Goal: Task Accomplishment & Management: Use online tool/utility

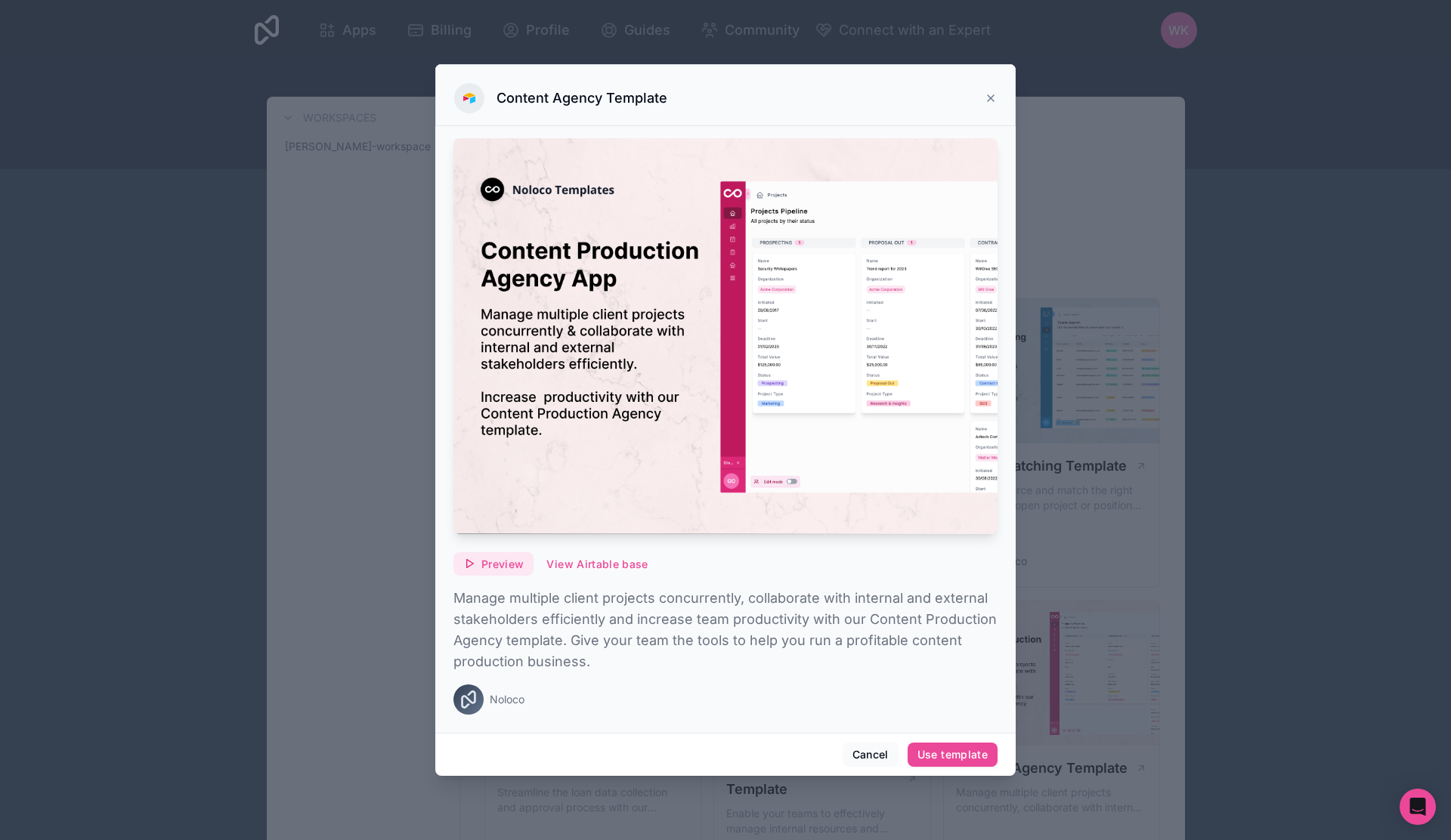
click at [496, 567] on span "Preview" at bounding box center [502, 564] width 42 height 13
click at [986, 97] on icon at bounding box center [990, 98] width 12 height 12
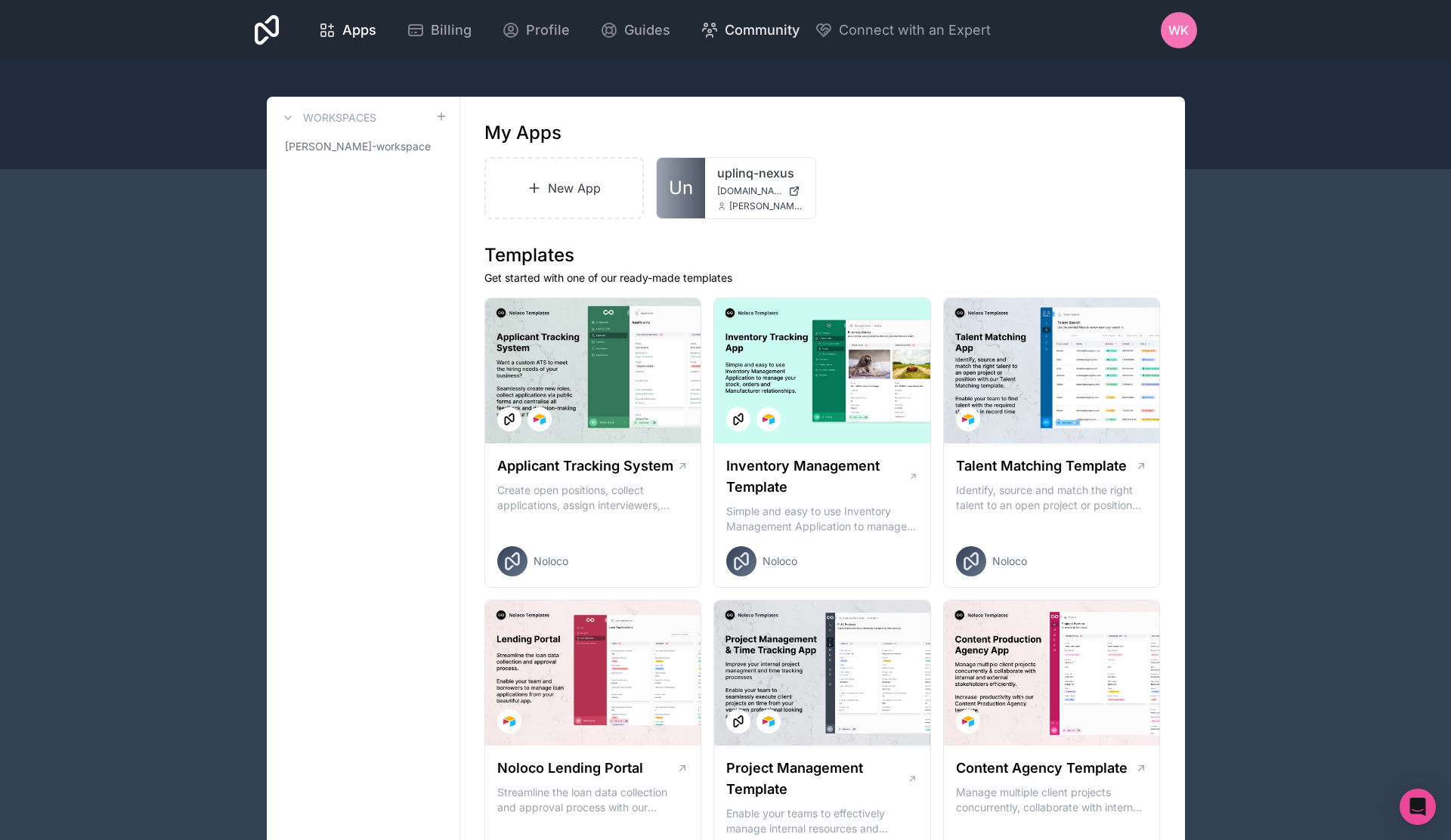
click at [739, 24] on span "Community" at bounding box center [761, 30] width 74 height 21
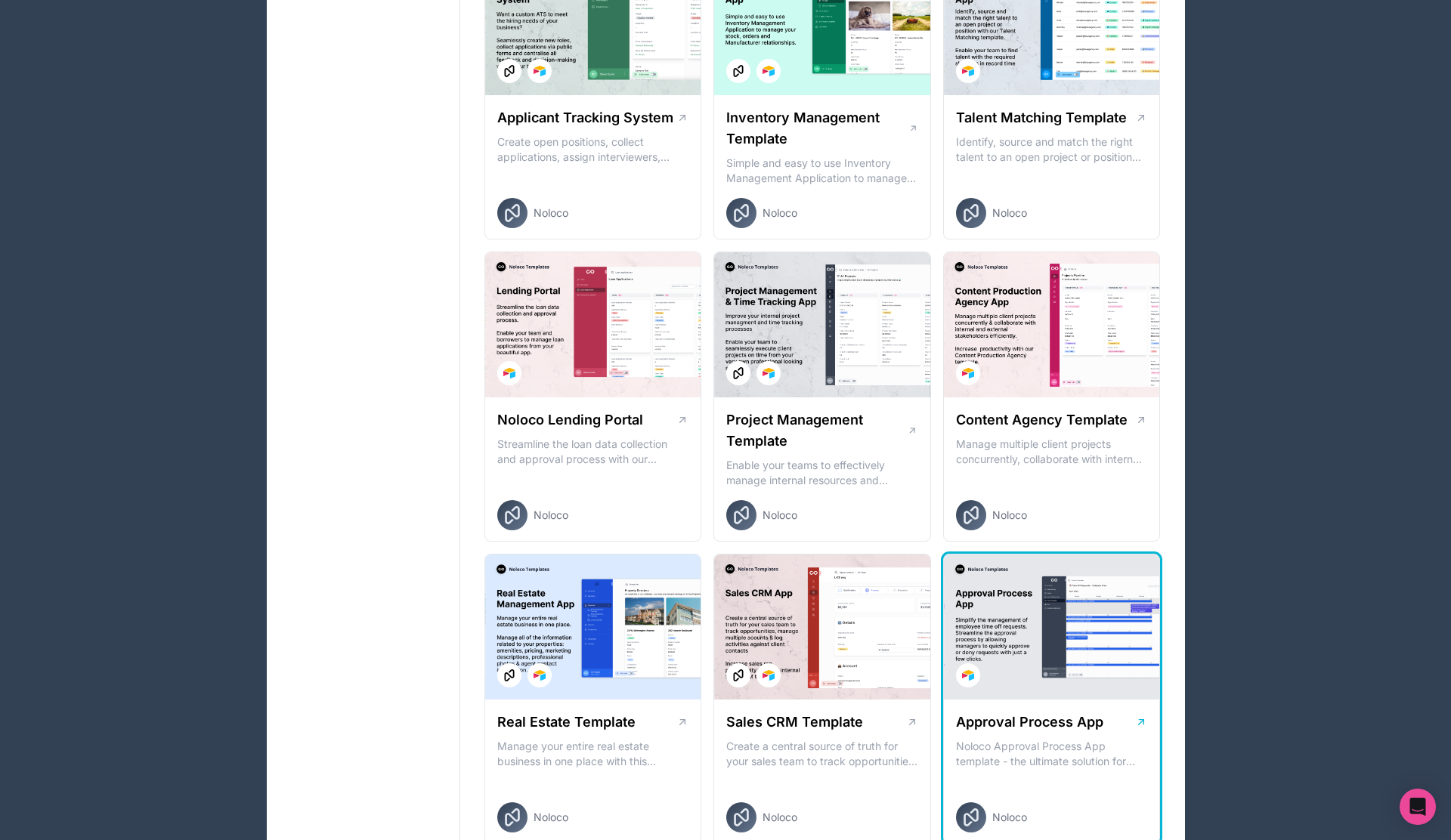
scroll to position [491, 0]
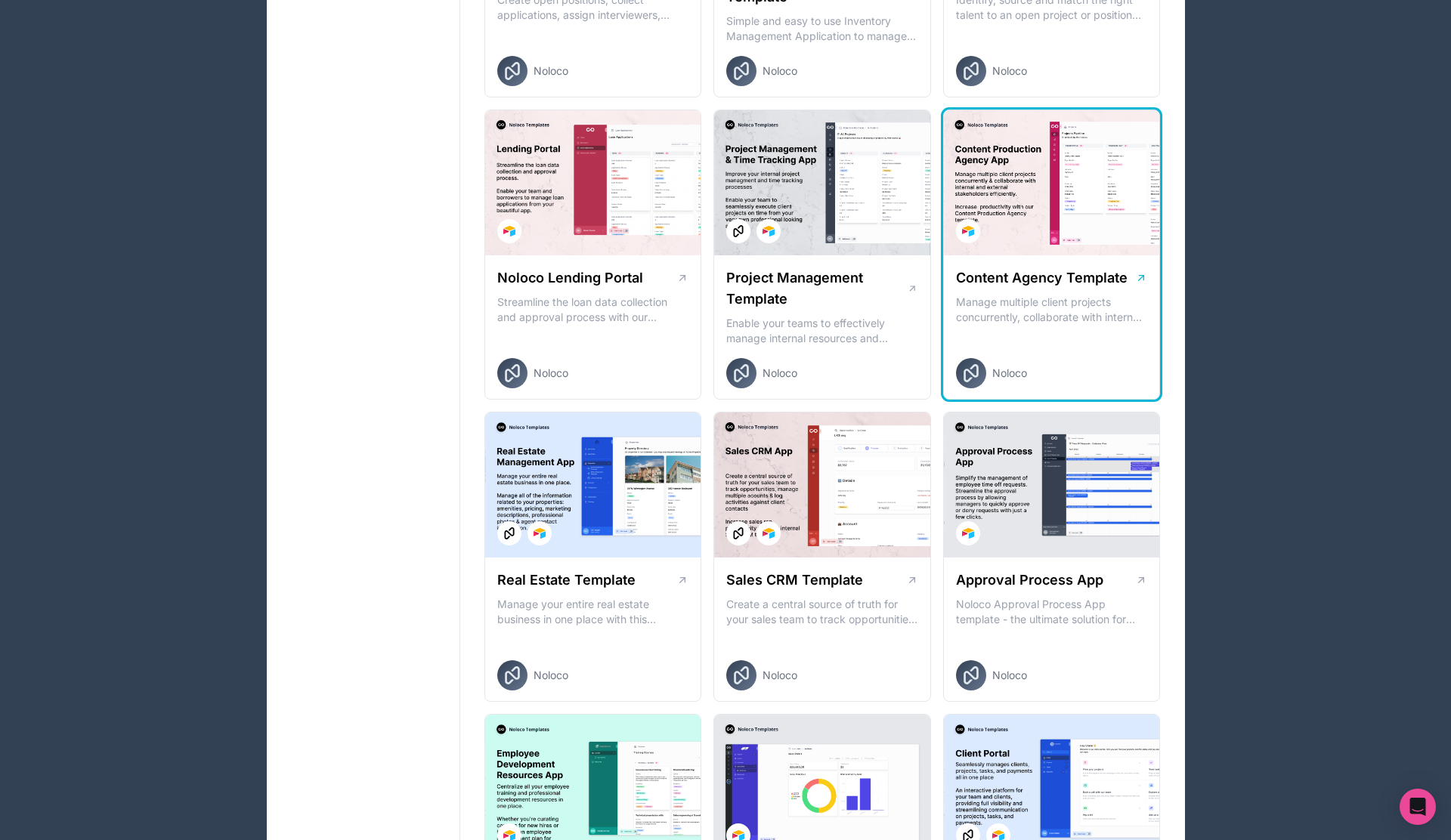
click at [1101, 309] on p "Manage multiple client projects concurrently, collaborate with internal and ext…" at bounding box center [1052, 310] width 192 height 30
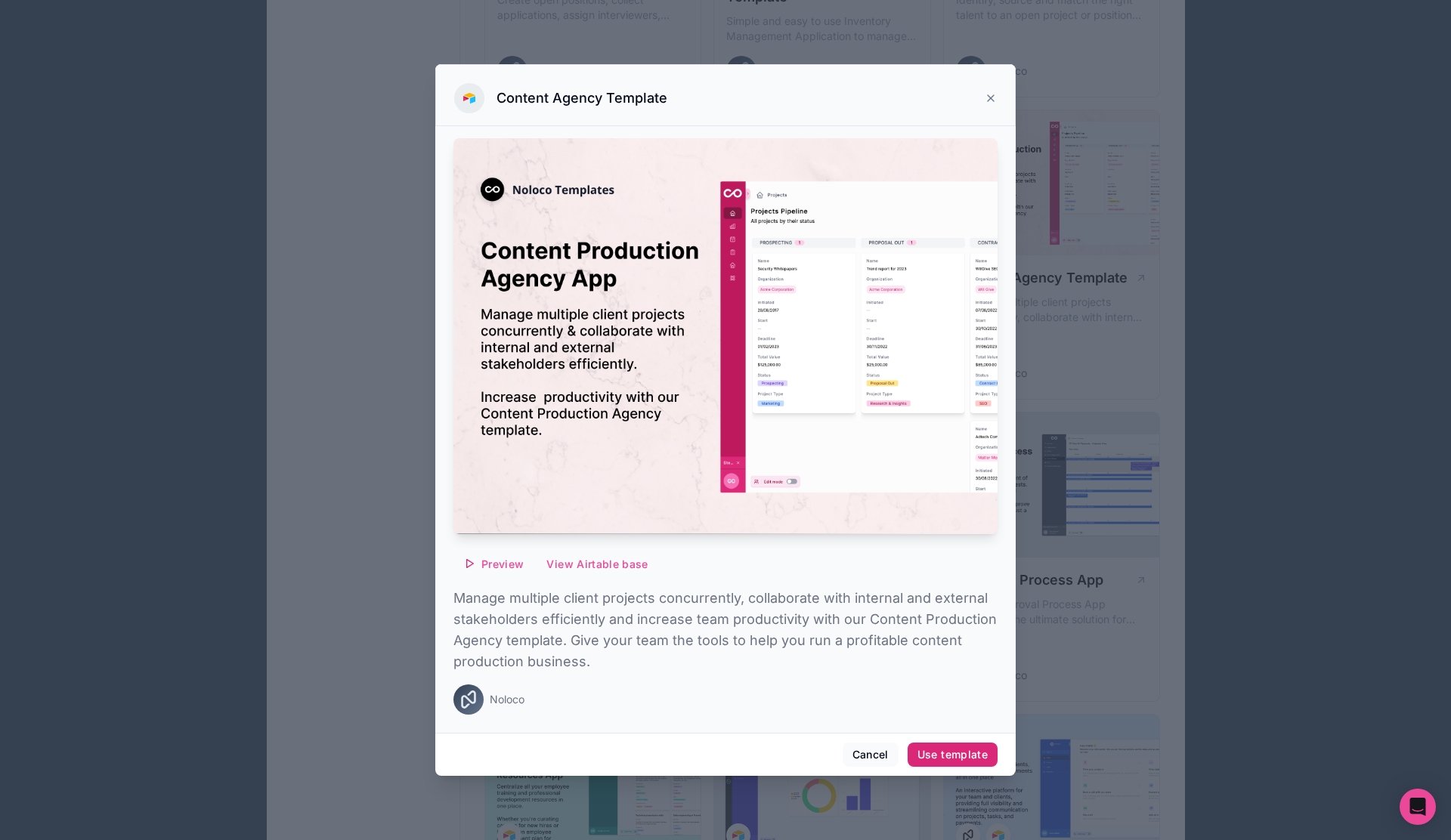
click at [942, 761] on button "Use template" at bounding box center [952, 754] width 90 height 24
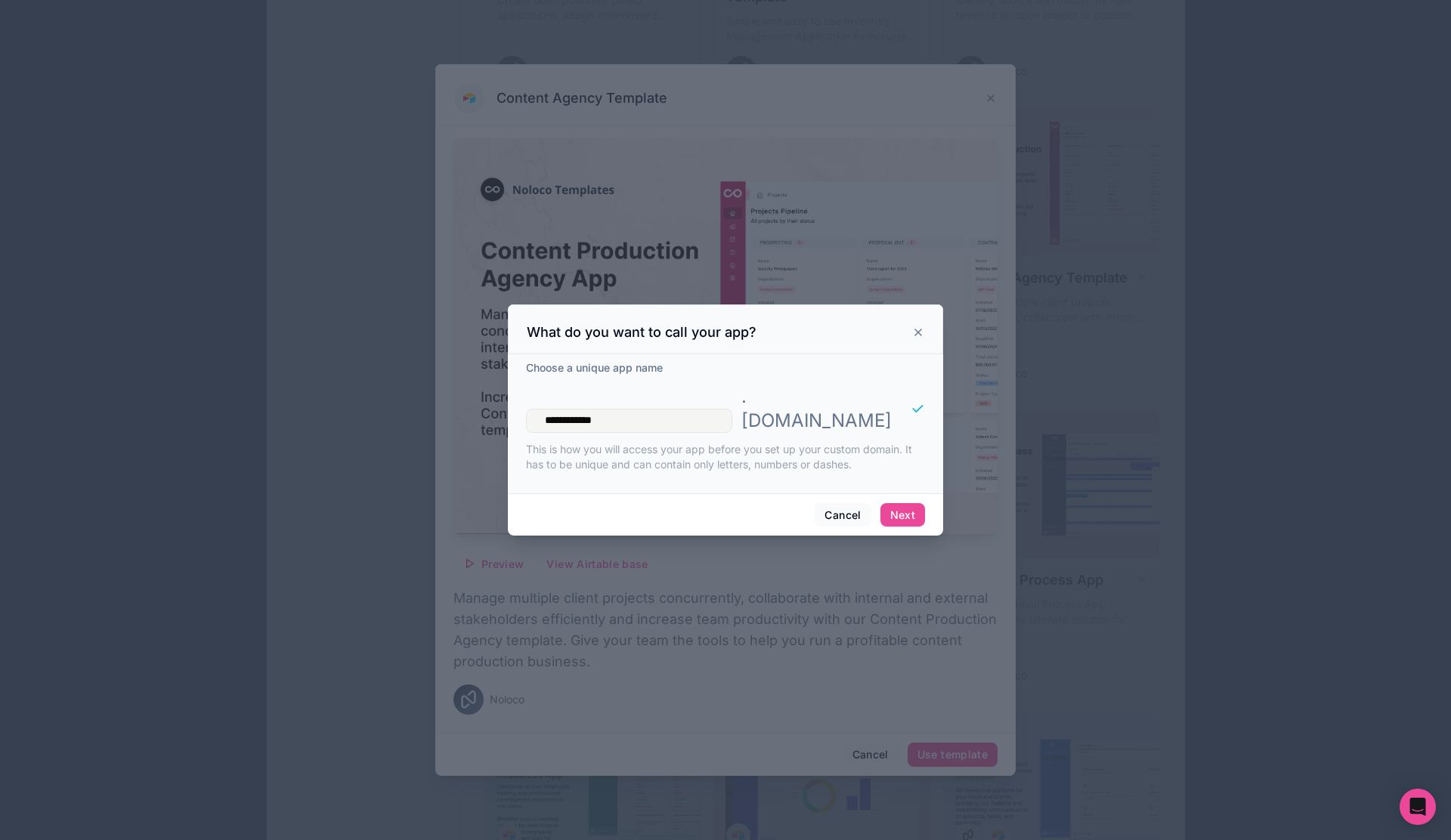
type input "**********"
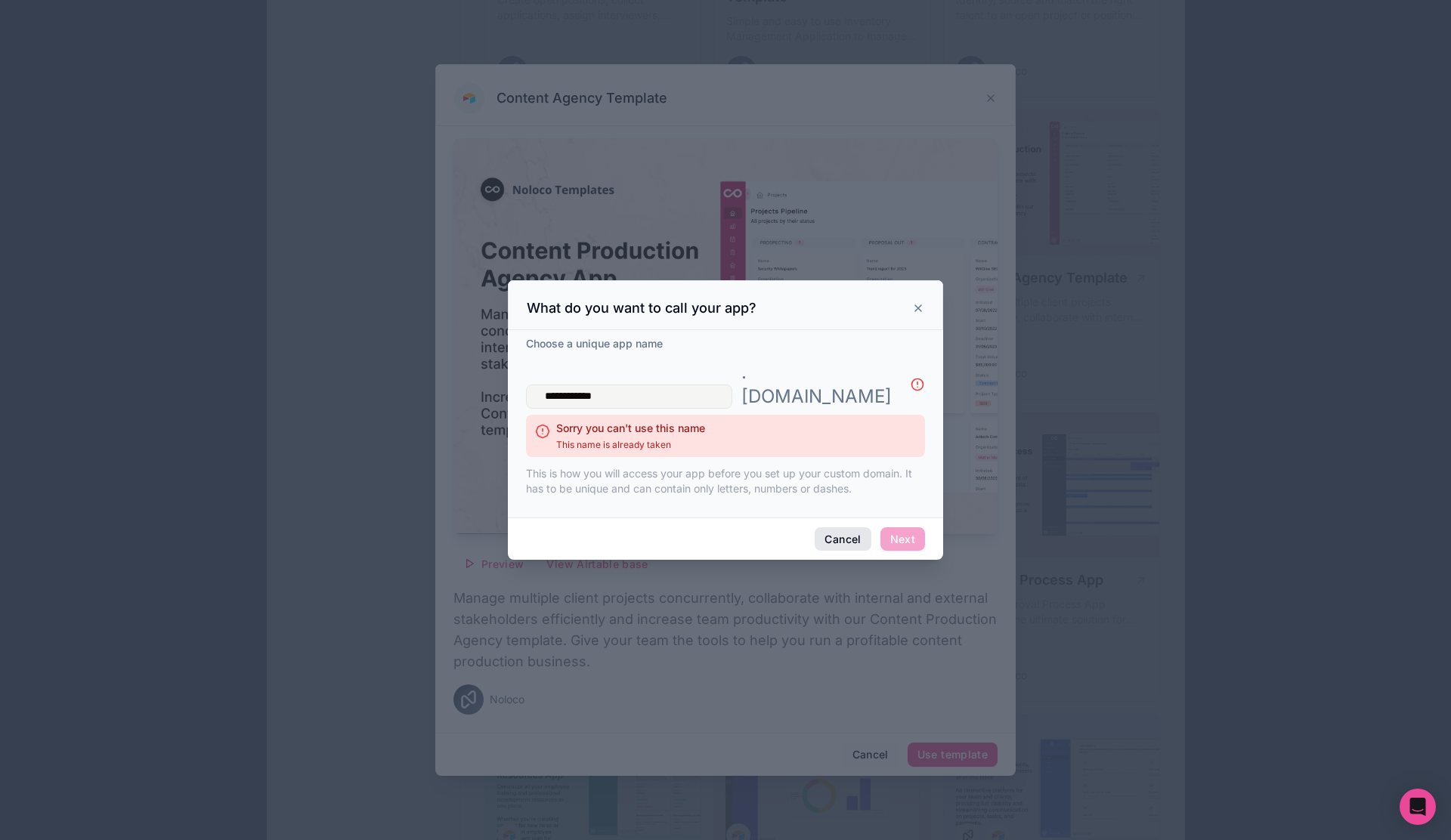
click at [850, 527] on button "Cancel" at bounding box center [842, 540] width 56 height 24
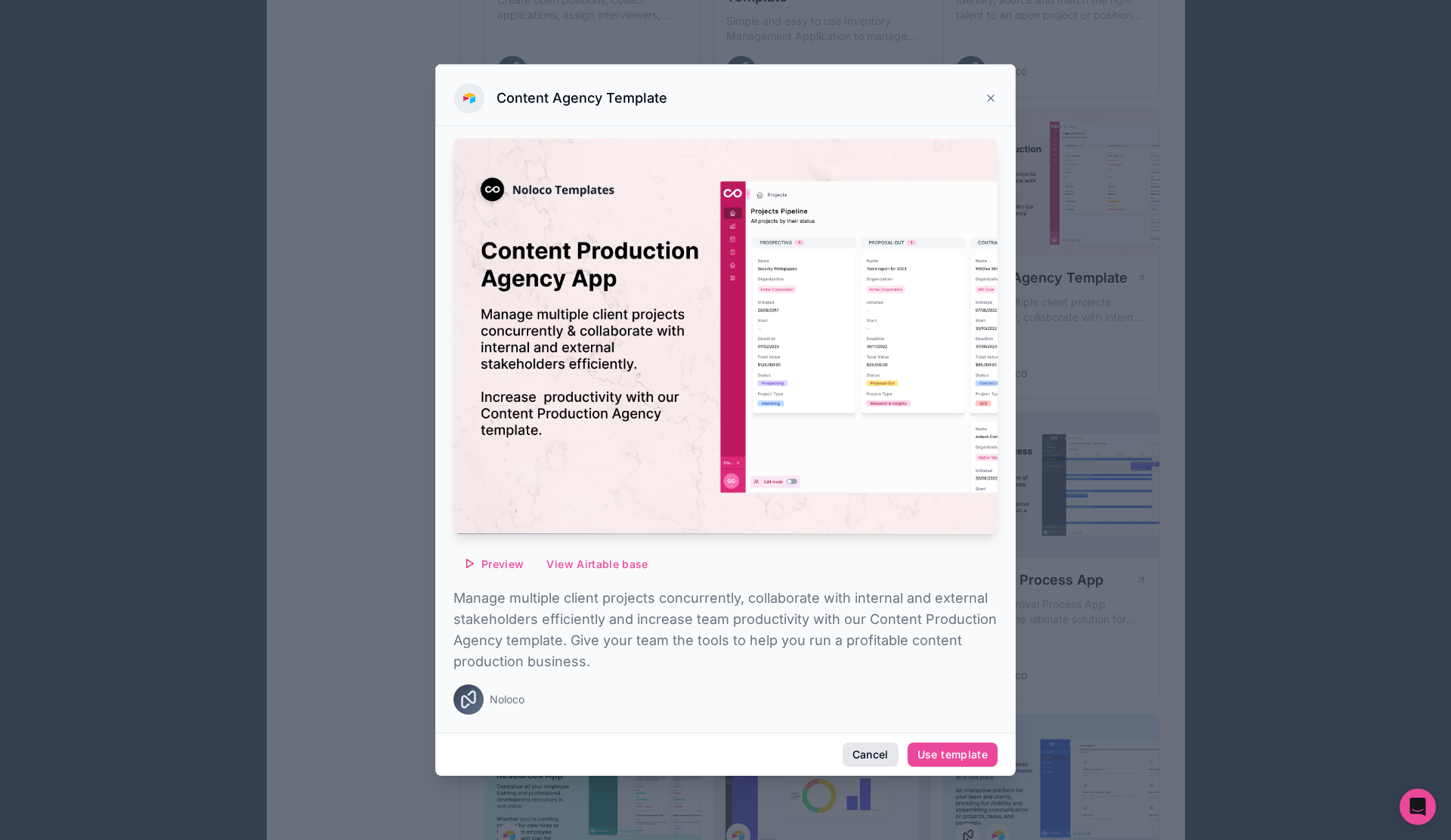
click at [871, 754] on button "Cancel" at bounding box center [870, 754] width 56 height 24
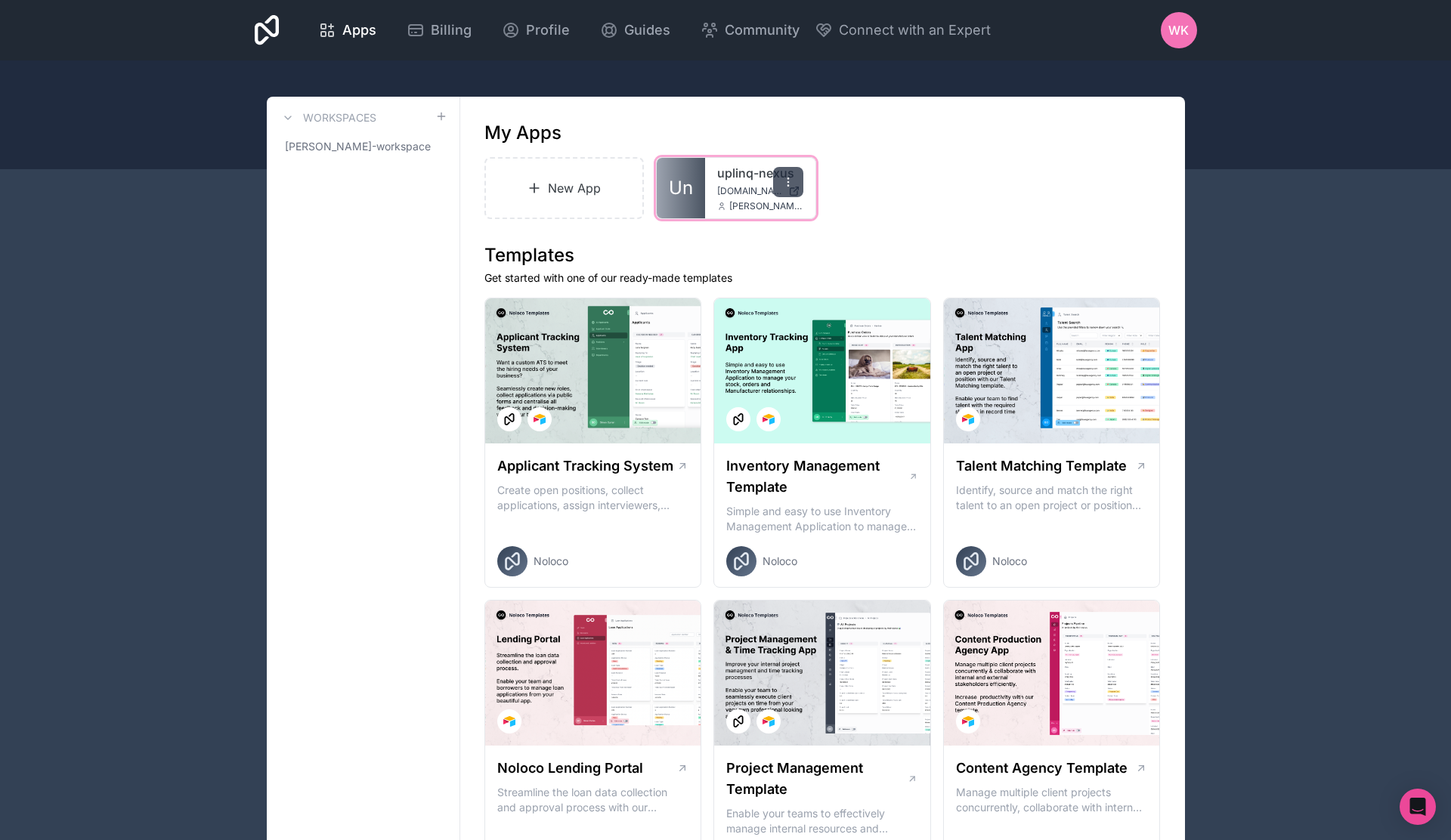
click at [792, 183] on icon at bounding box center [788, 182] width 12 height 12
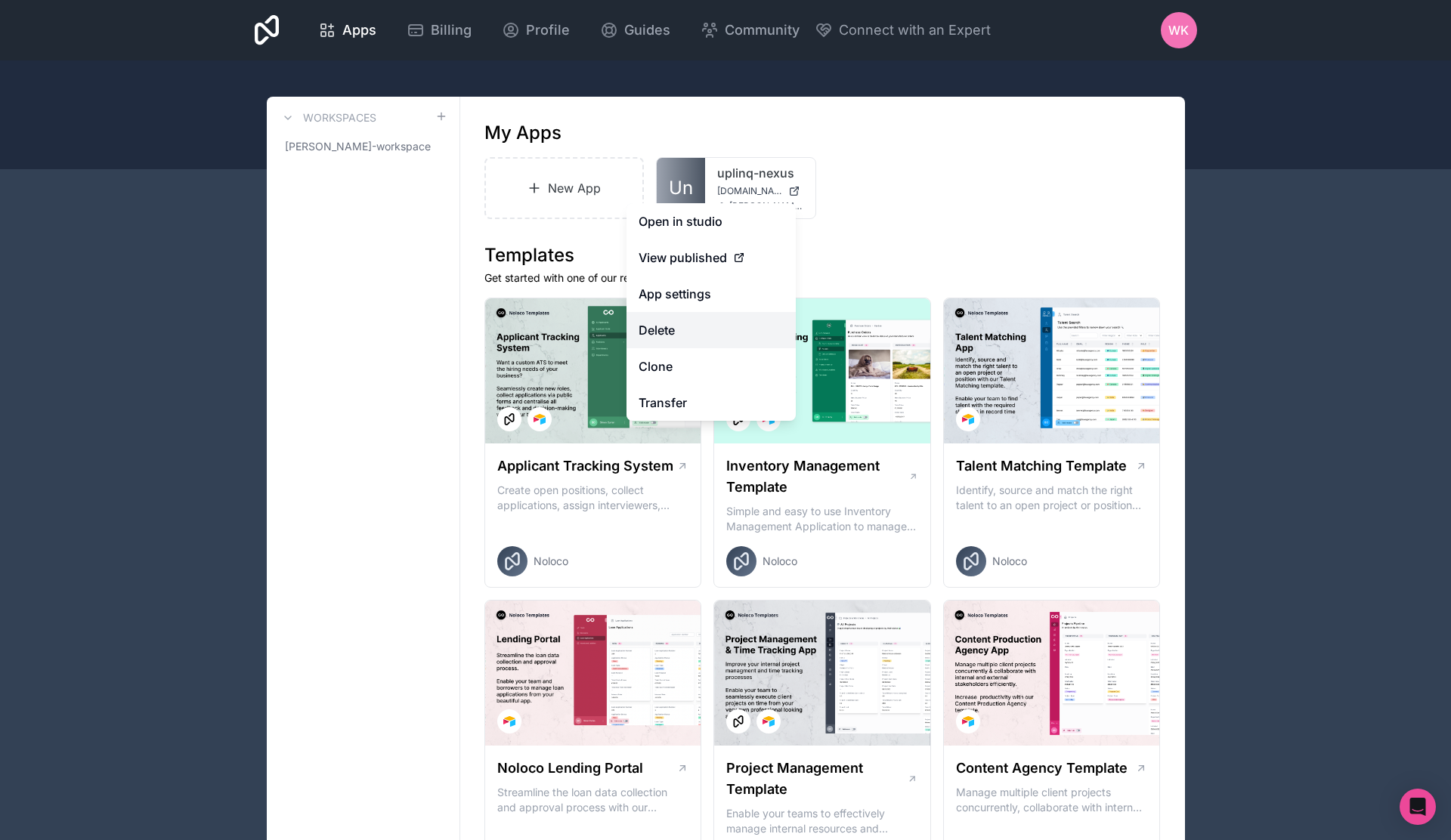
click at [684, 338] on button "Delete" at bounding box center [711, 330] width 170 height 36
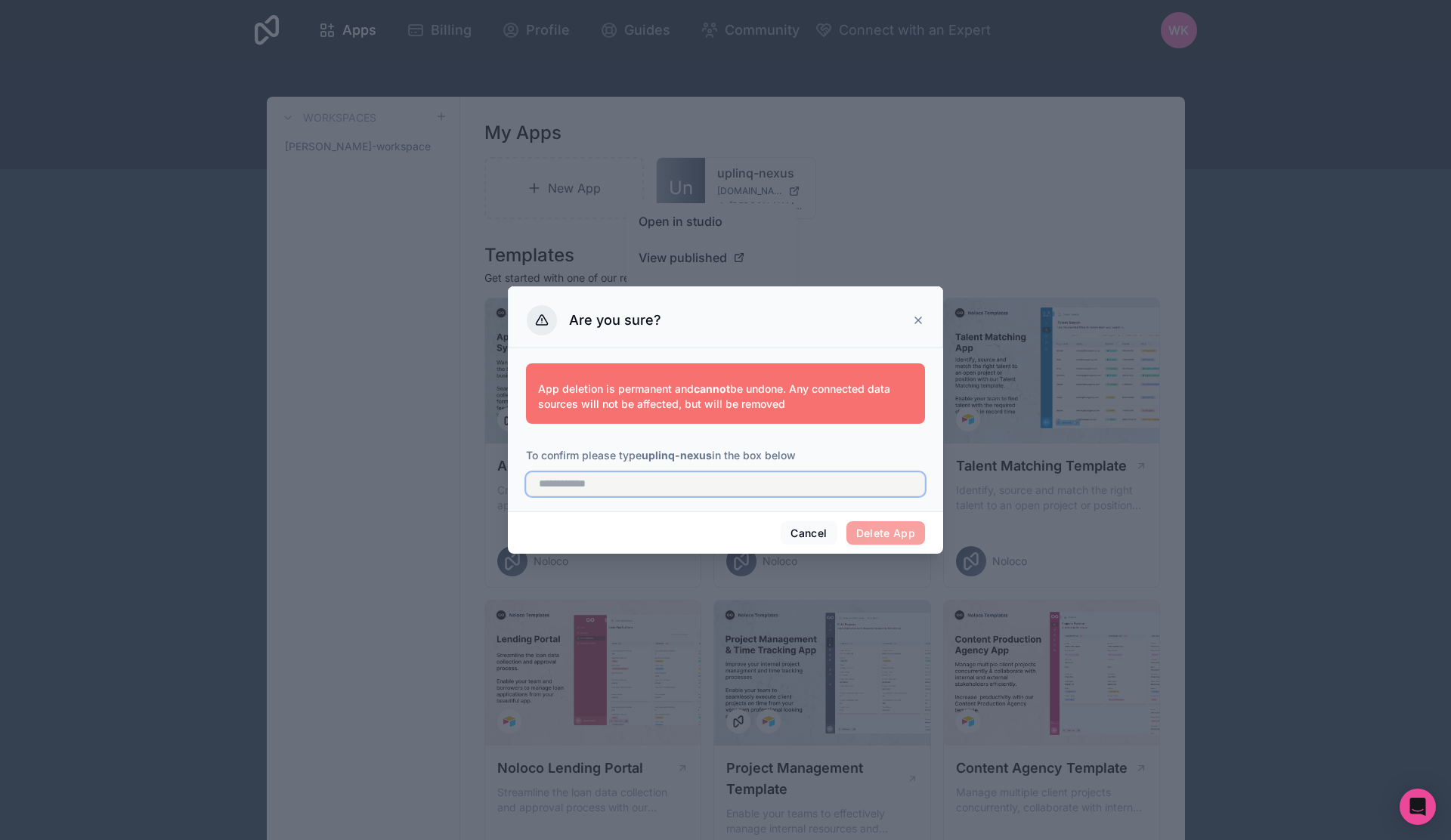
click at [703, 494] on input "text" at bounding box center [725, 484] width 399 height 24
paste input "**********"
type input "**********"
click at [863, 525] on button "Delete App" at bounding box center [886, 533] width 79 height 24
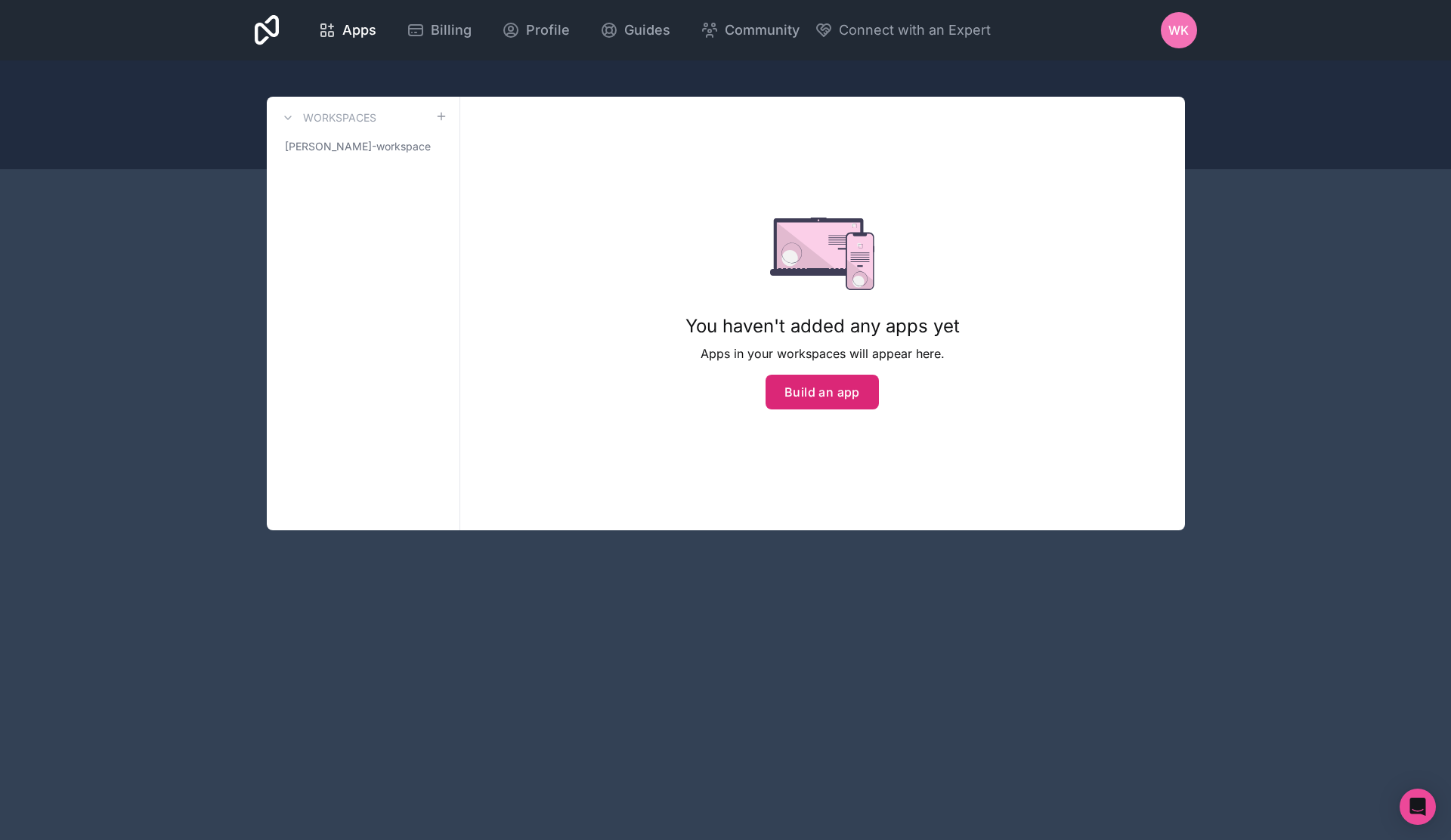
click at [825, 395] on button "Build an app" at bounding box center [822, 392] width 113 height 35
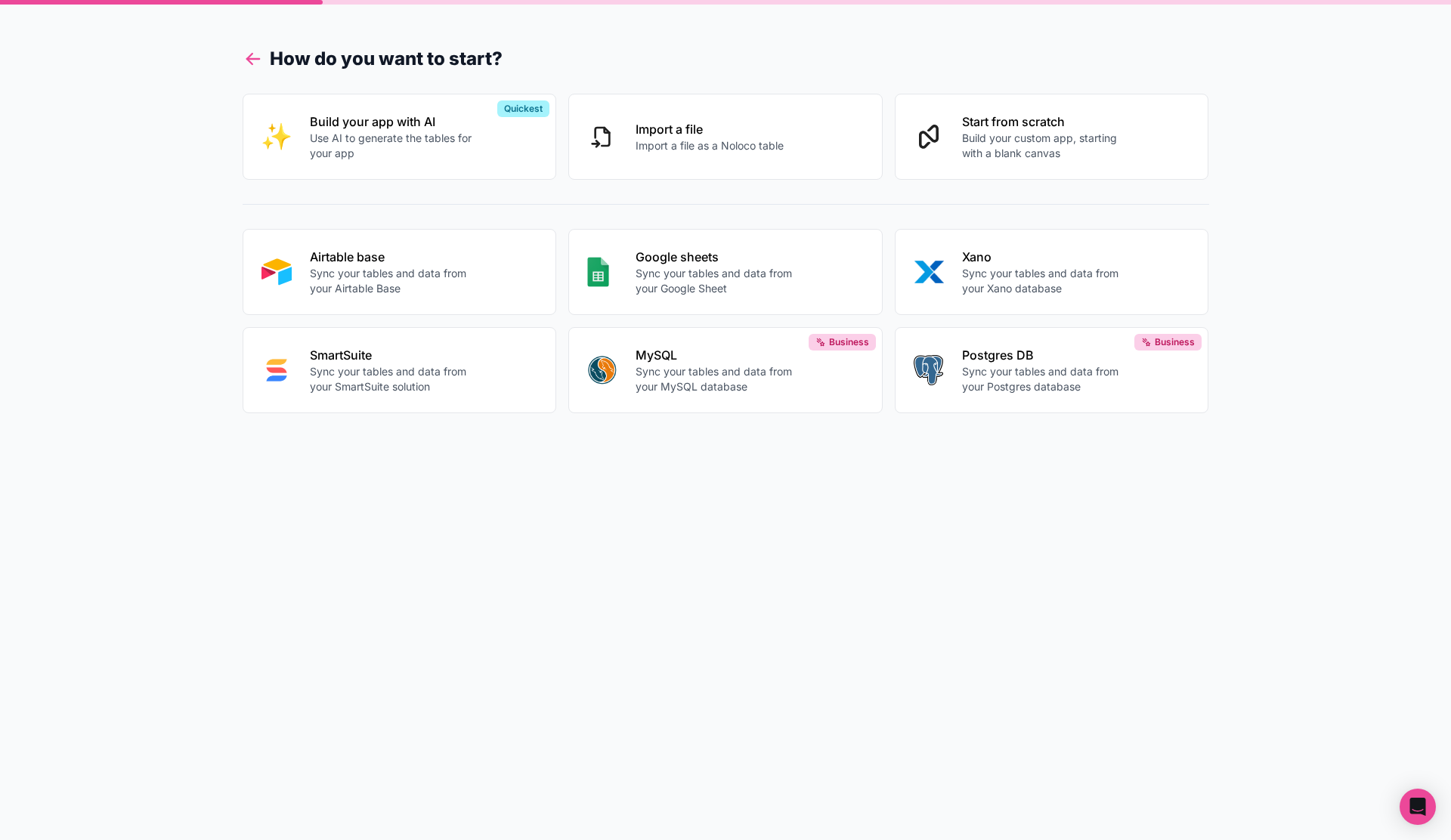
click at [243, 55] on icon at bounding box center [253, 58] width 21 height 21
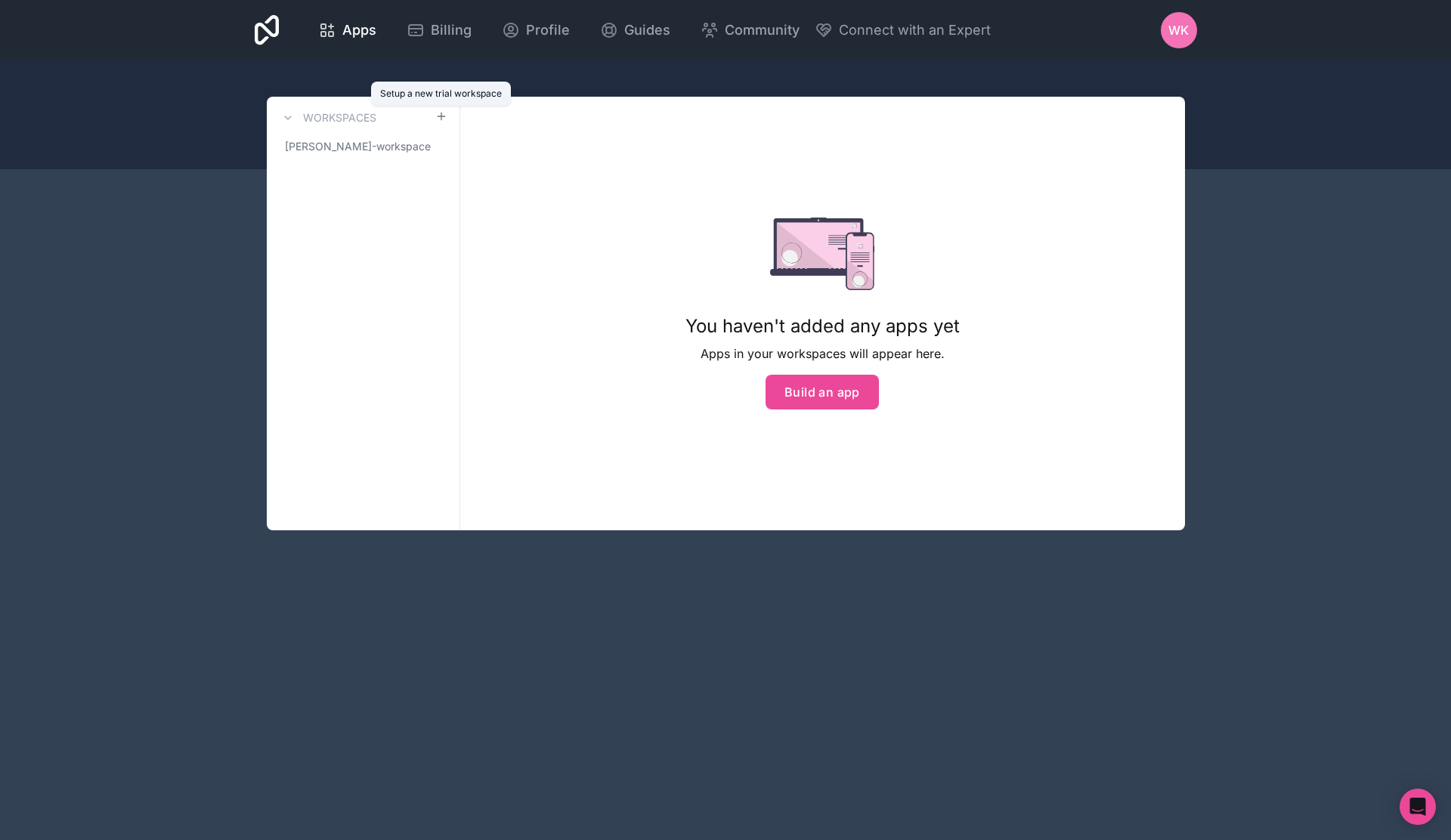
click at [439, 119] on icon at bounding box center [441, 116] width 12 height 12
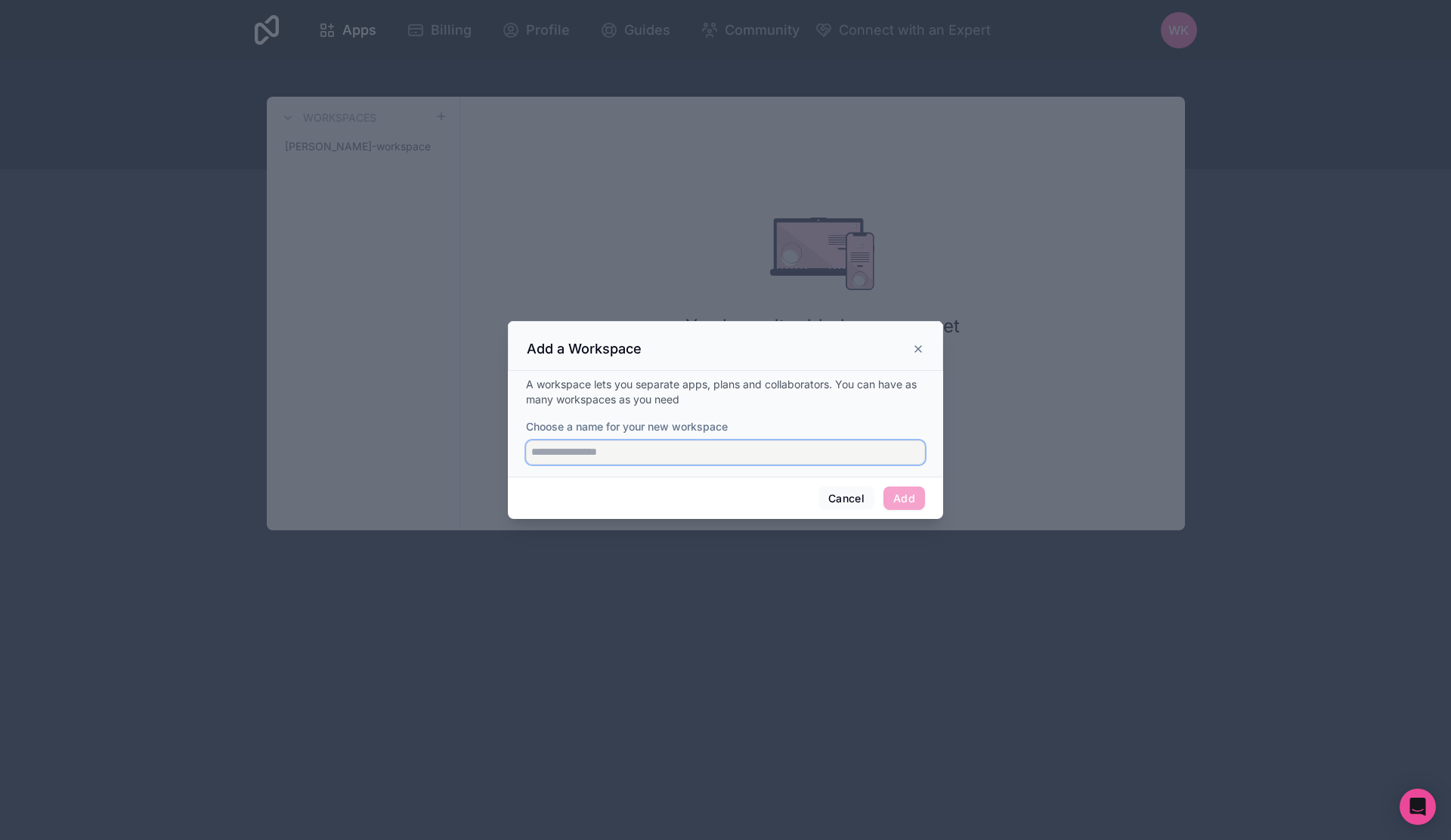
click at [762, 454] on input "Choose a name for your new workspace" at bounding box center [725, 453] width 399 height 24
click at [921, 347] on icon at bounding box center [918, 348] width 12 height 12
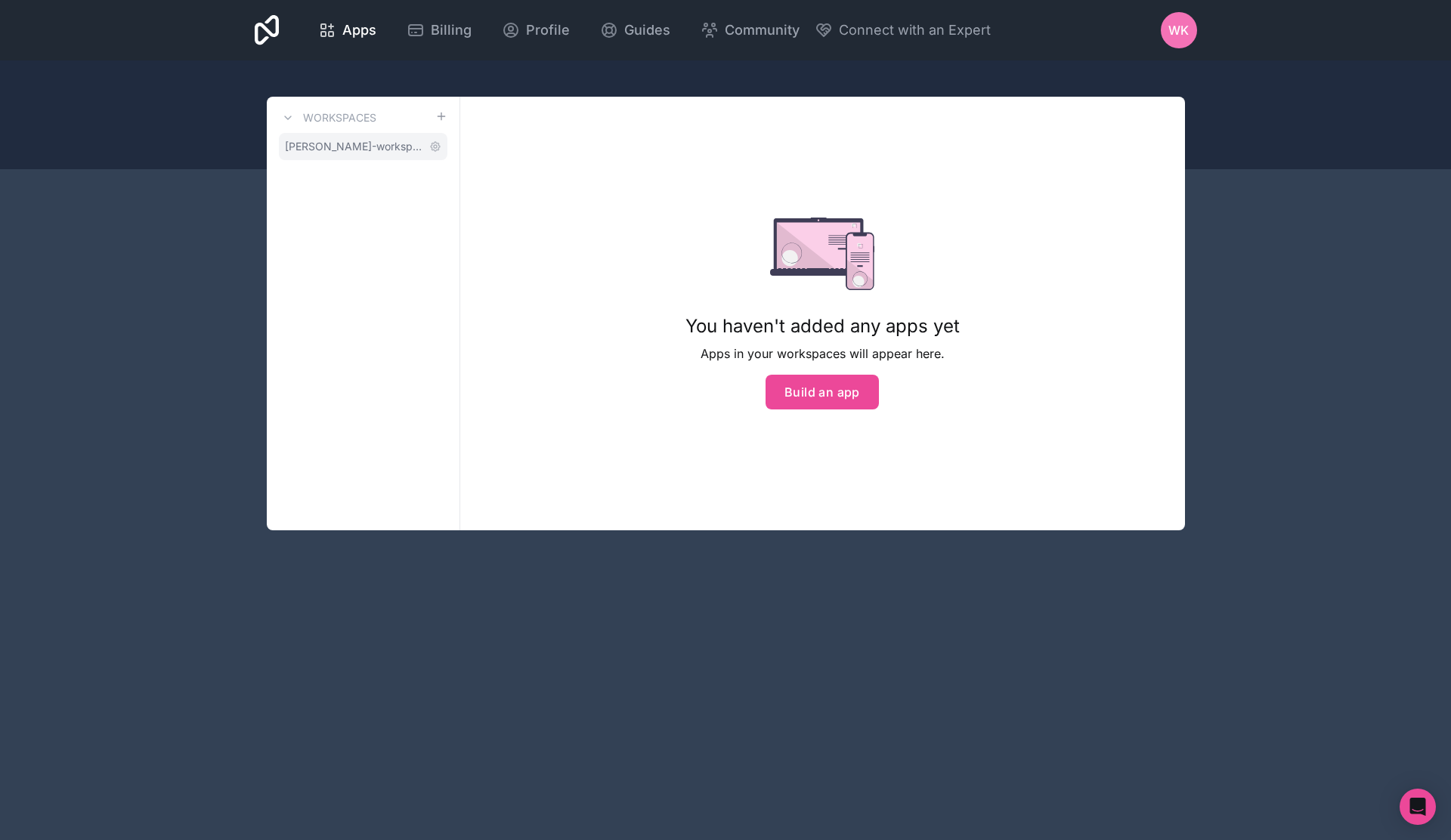
click at [361, 150] on span "wayne-kuvi-workspace" at bounding box center [353, 147] width 139 height 15
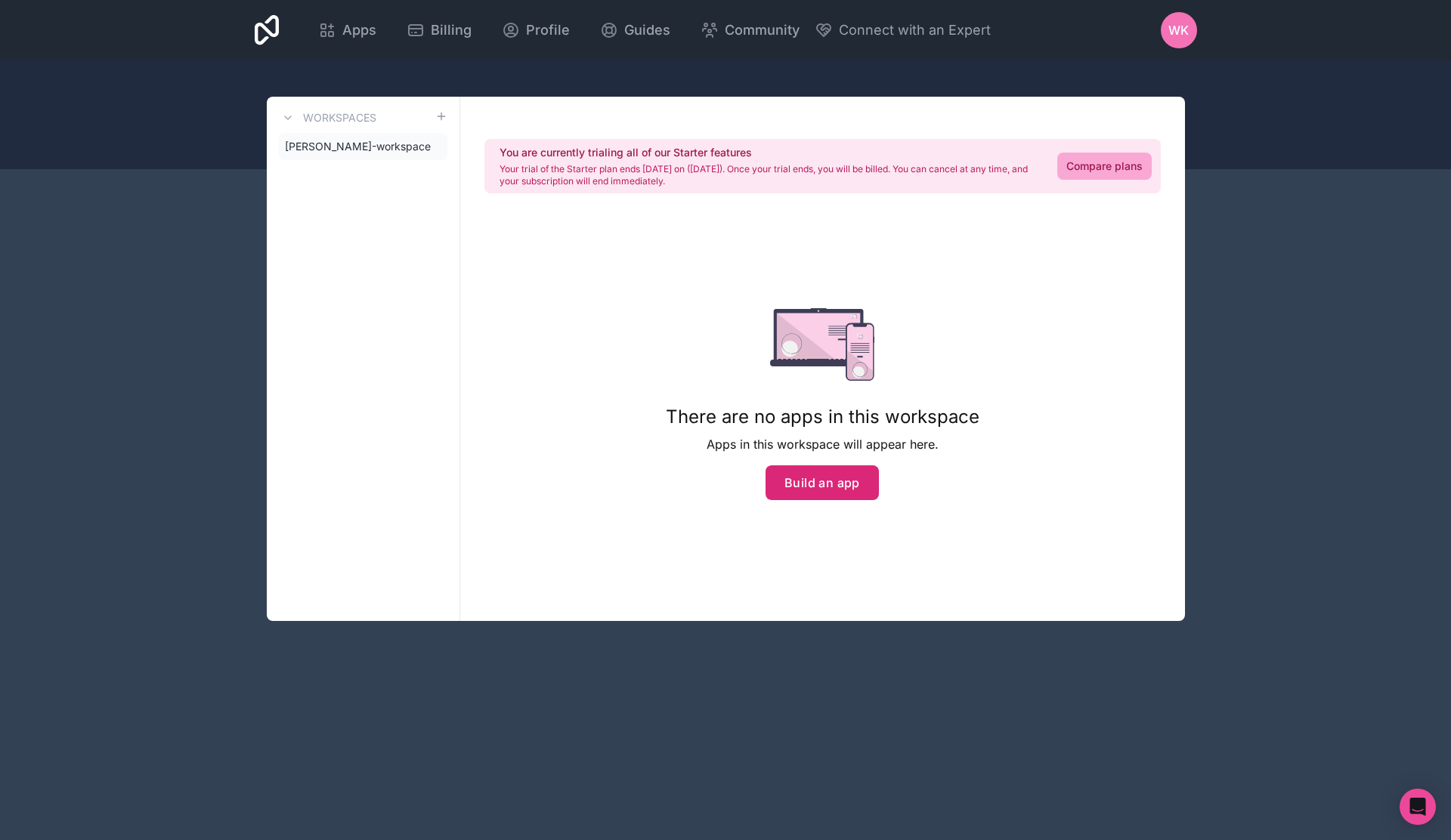
click at [863, 482] on button "Build an app" at bounding box center [822, 482] width 113 height 35
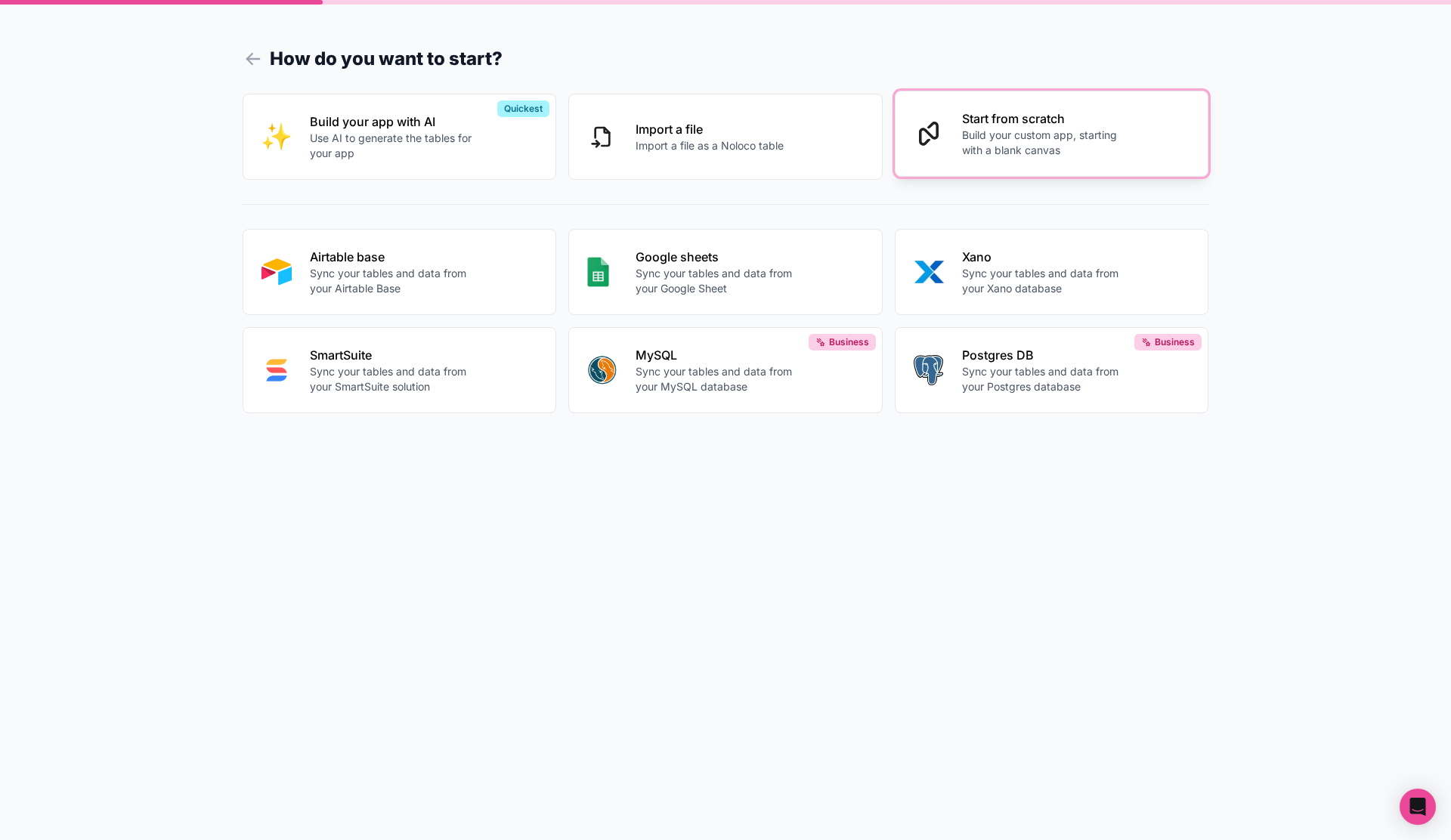
click at [939, 166] on button "Start from scratch Build your custom app, starting with a blank canvas" at bounding box center [1052, 133] width 315 height 86
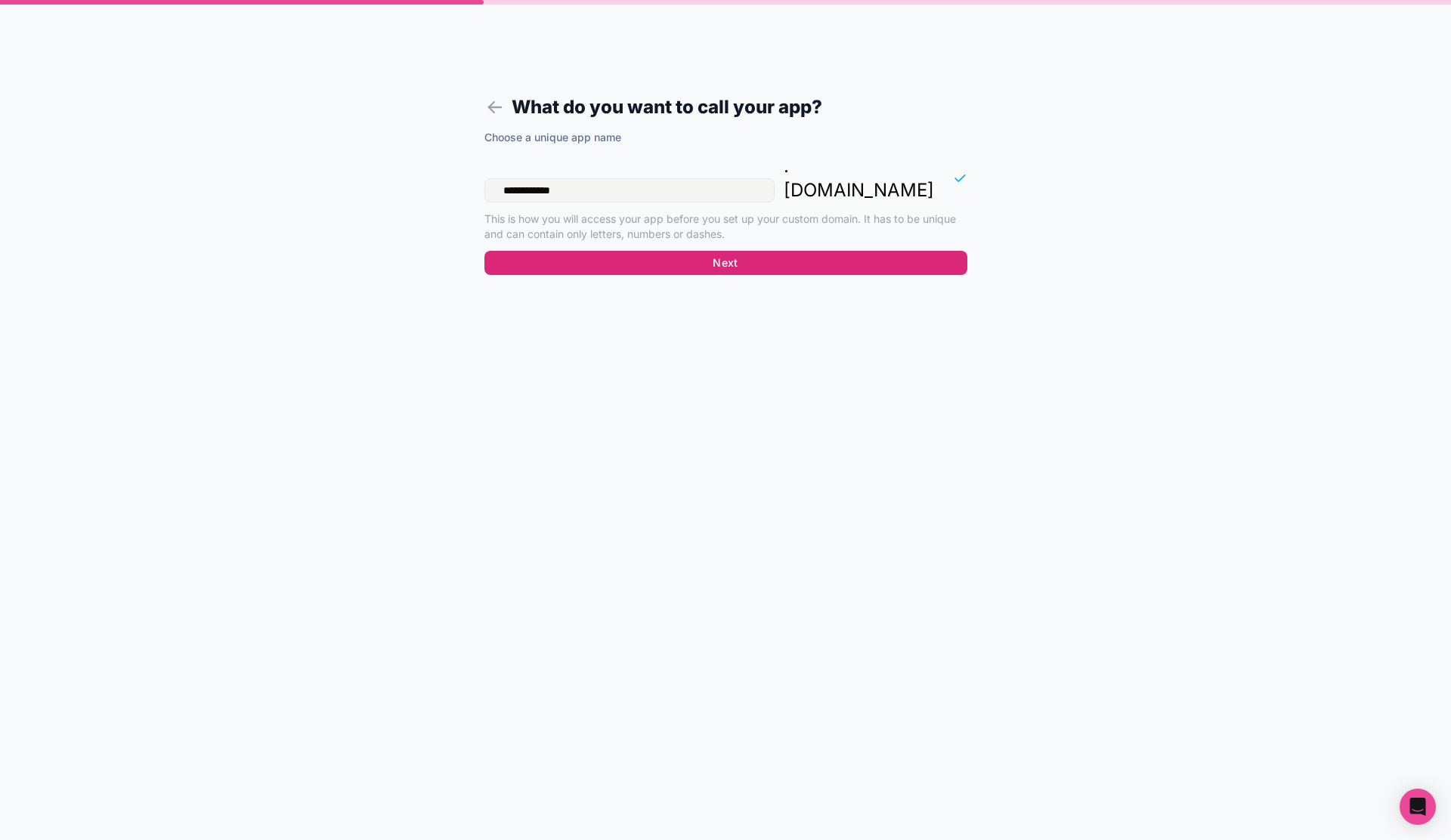
type input "**********"
click at [800, 250] on button "Next" at bounding box center [726, 263] width 482 height 24
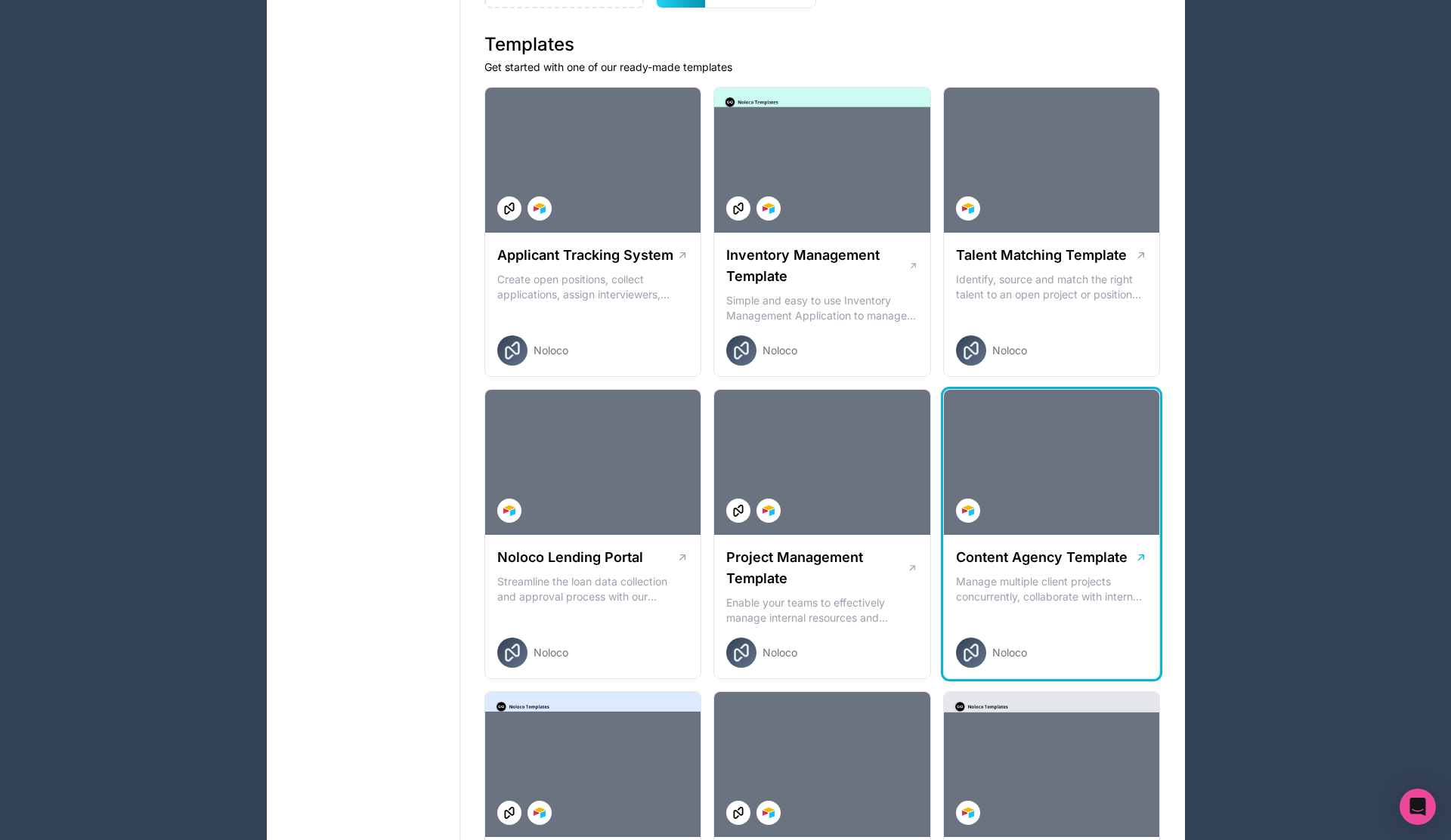
scroll to position [367, 0]
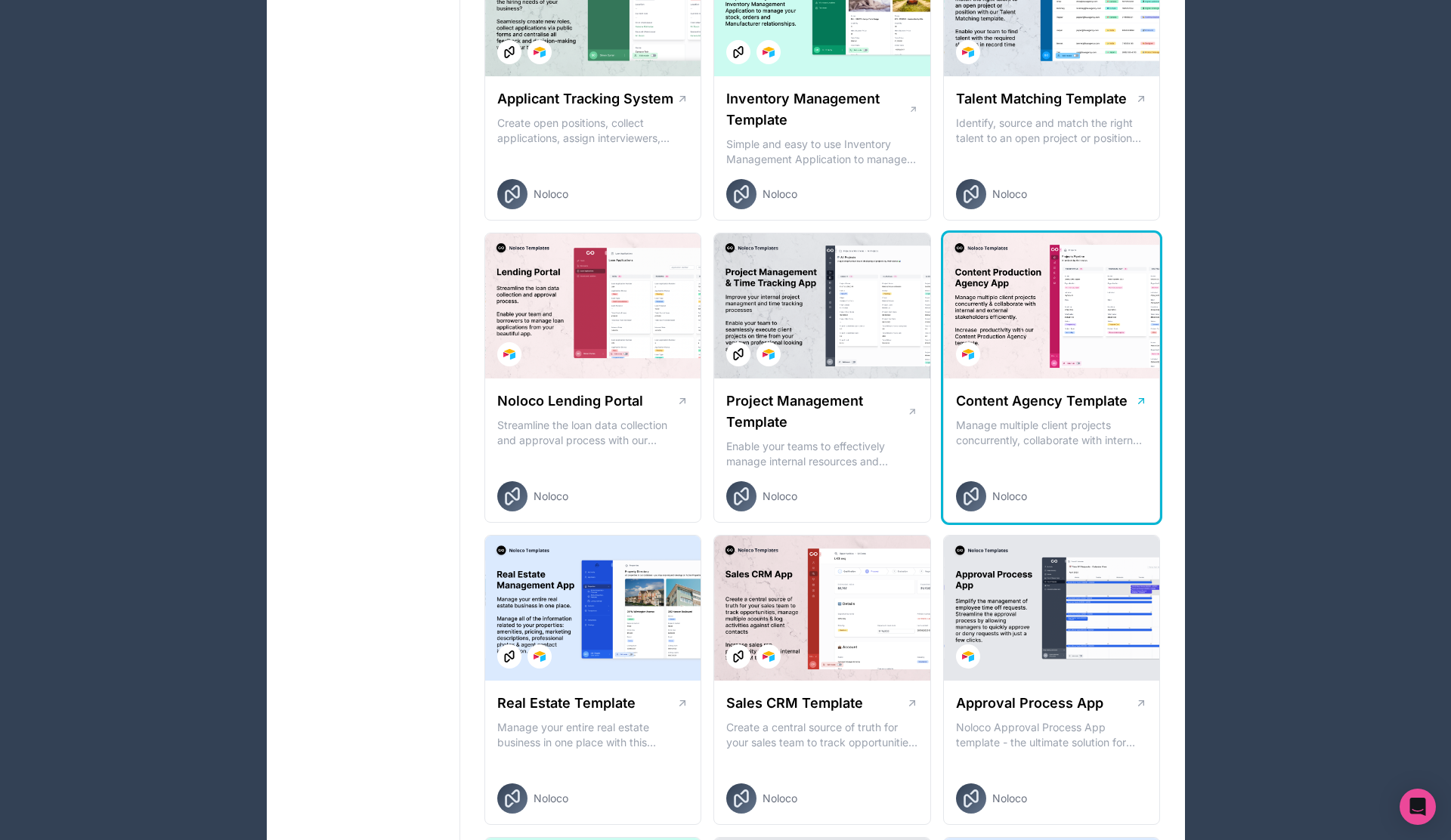
click at [1091, 363] on div at bounding box center [1052, 306] width 216 height 145
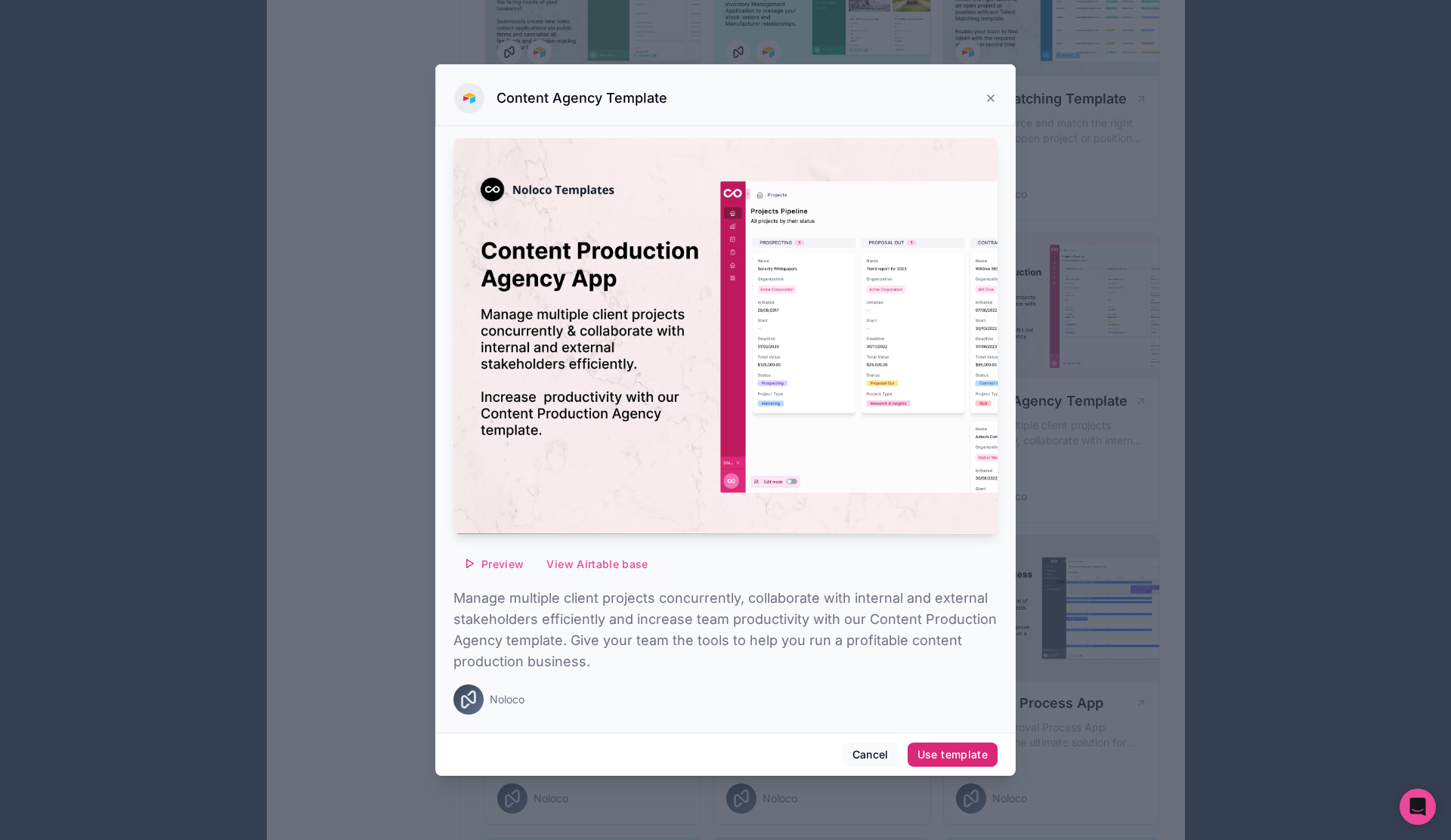
click at [949, 752] on div "Use template" at bounding box center [953, 754] width 71 height 13
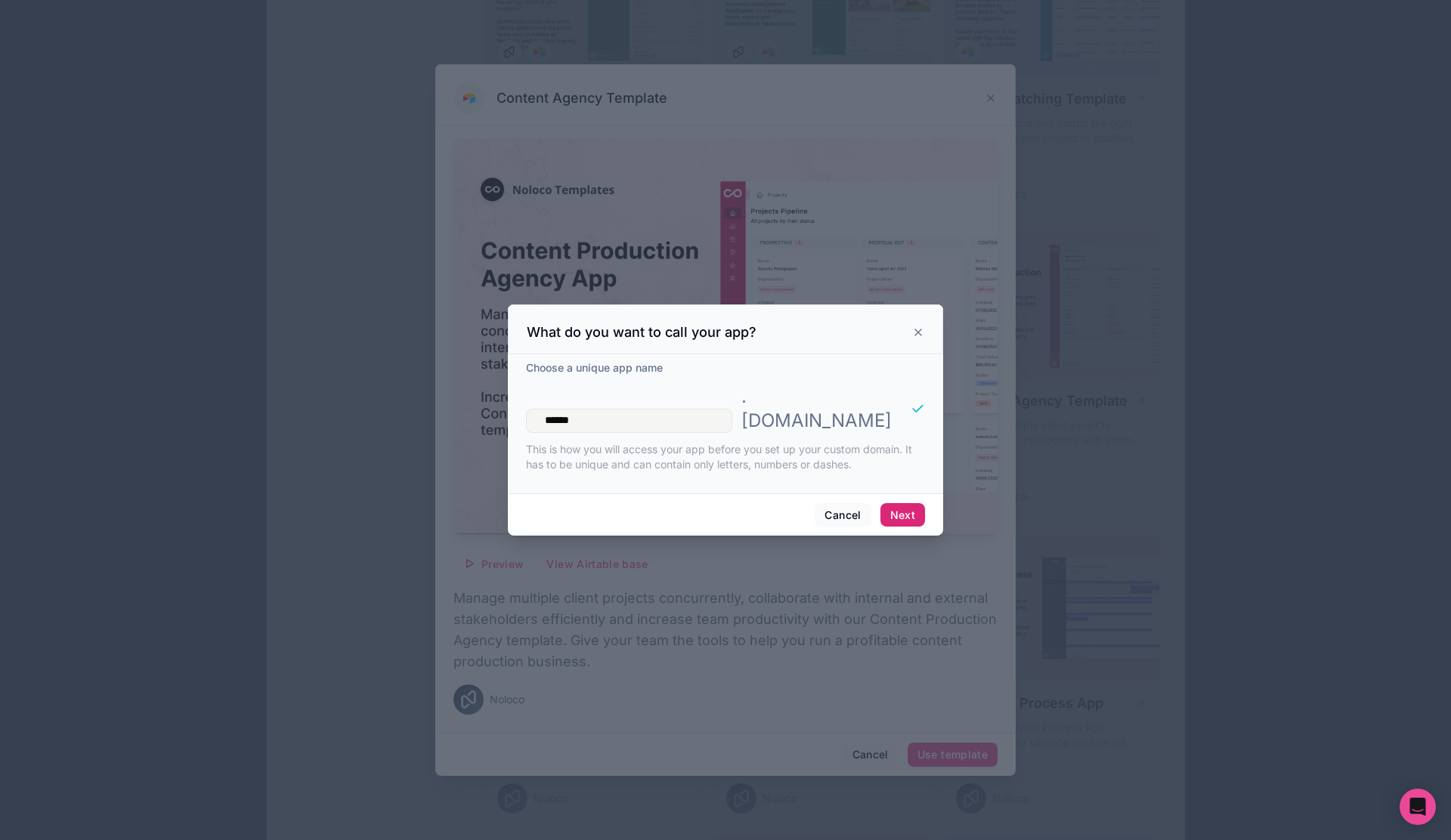
type input "******"
click at [910, 503] on button "Next" at bounding box center [902, 515] width 44 height 24
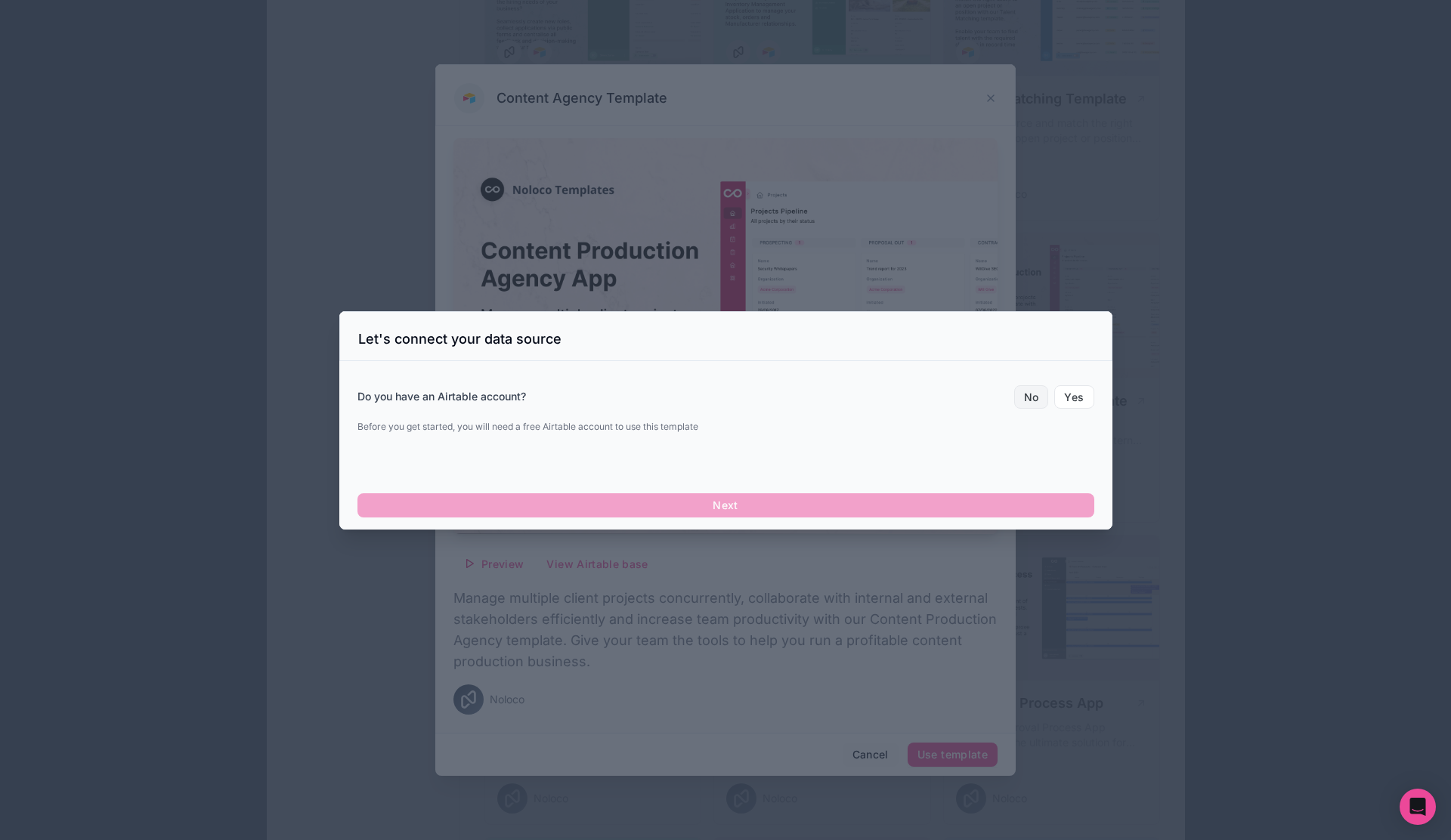
click at [1040, 398] on button "No" at bounding box center [1031, 397] width 35 height 24
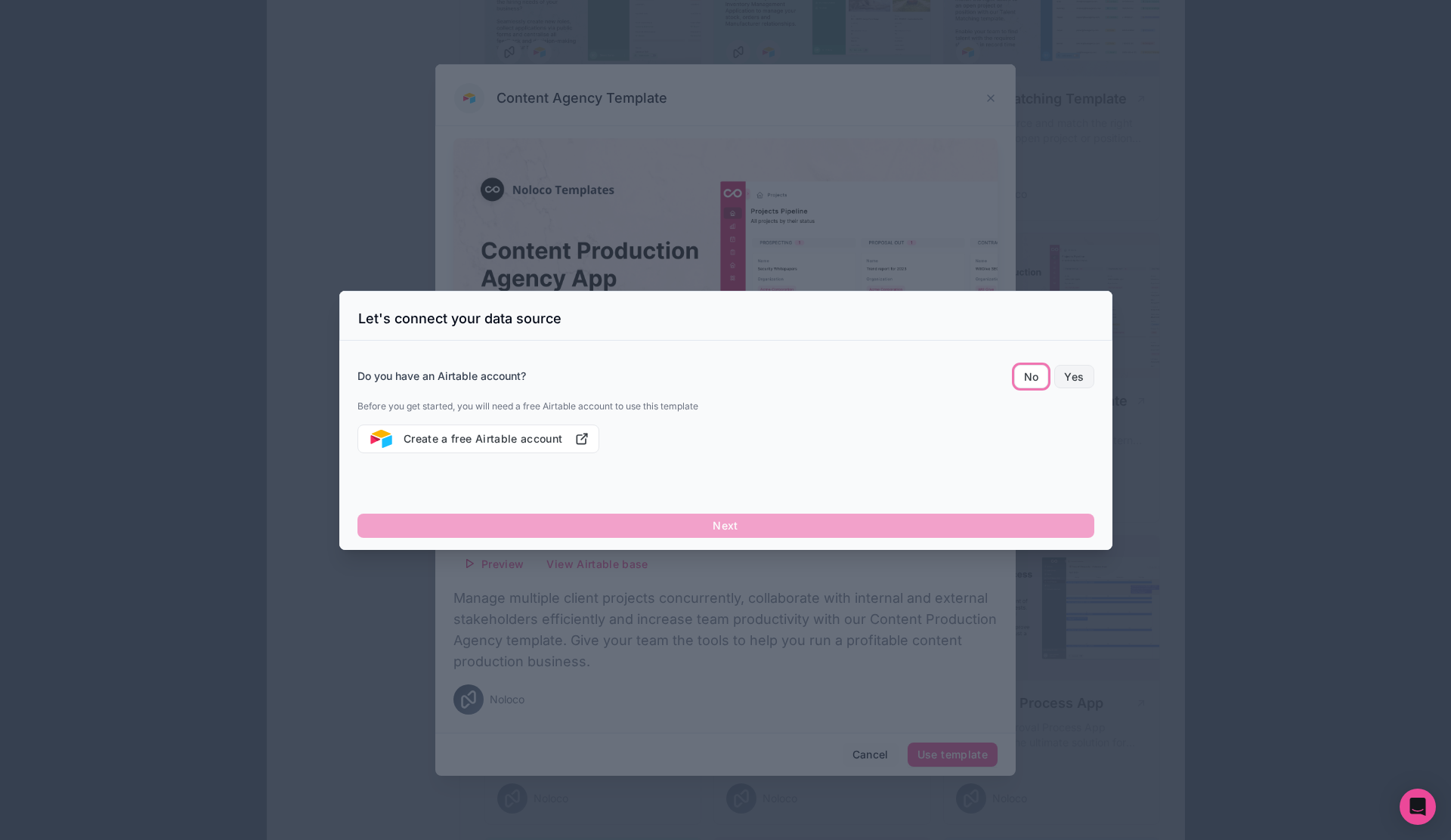
click at [1071, 381] on button "Yes" at bounding box center [1074, 377] width 40 height 24
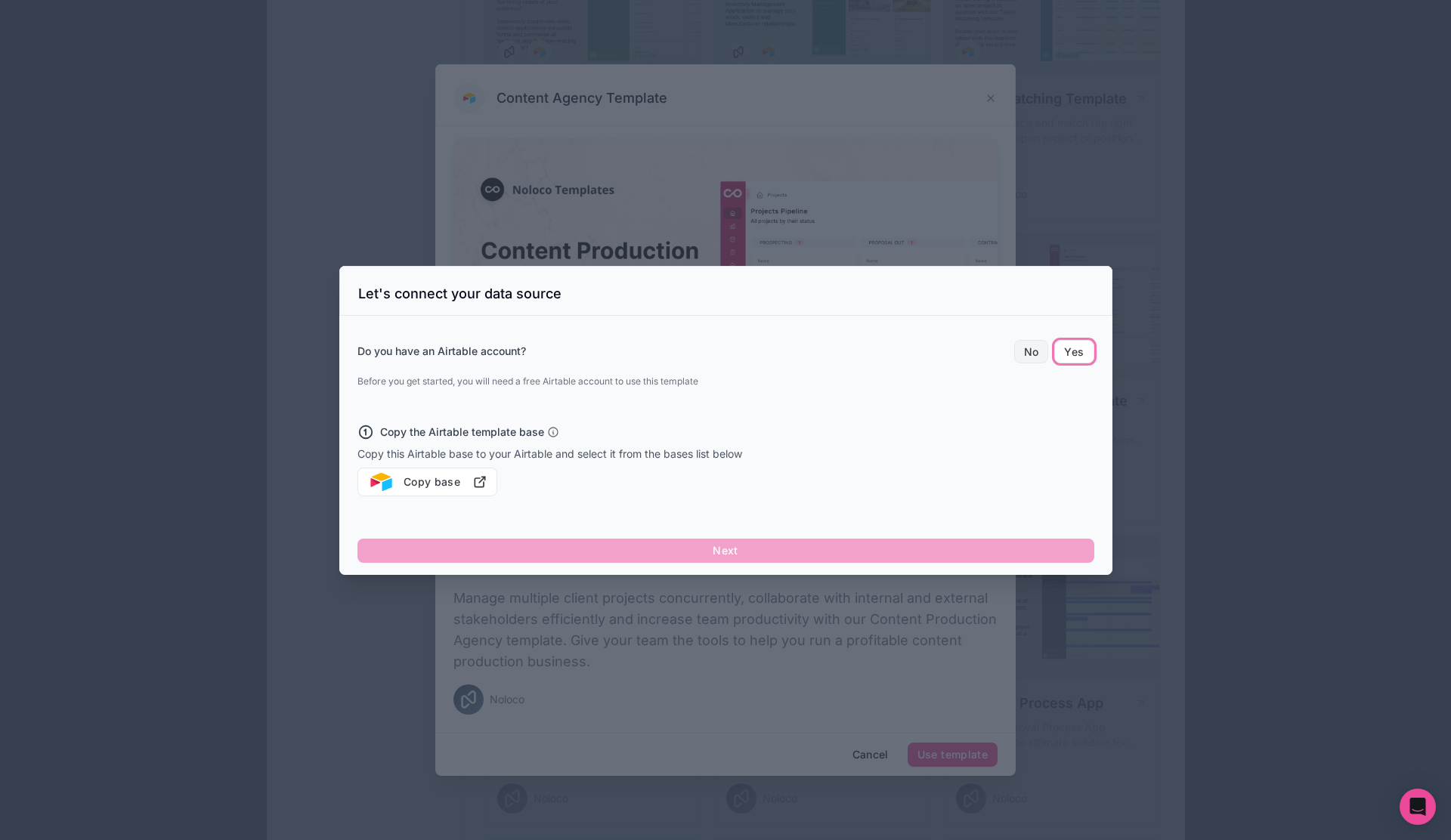
click at [1034, 349] on button "No" at bounding box center [1031, 352] width 35 height 24
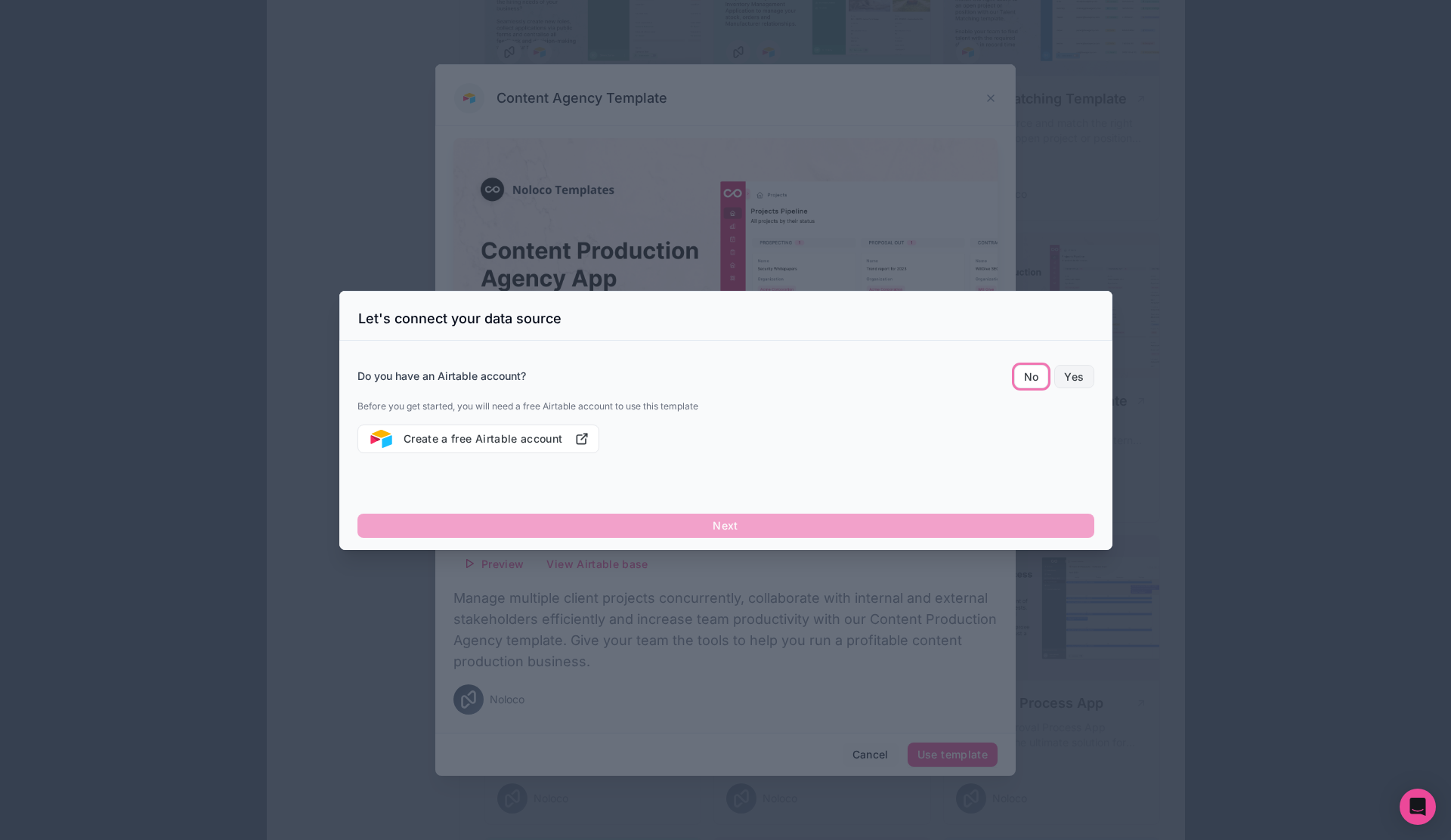
click at [1064, 371] on button "Yes" at bounding box center [1074, 377] width 40 height 24
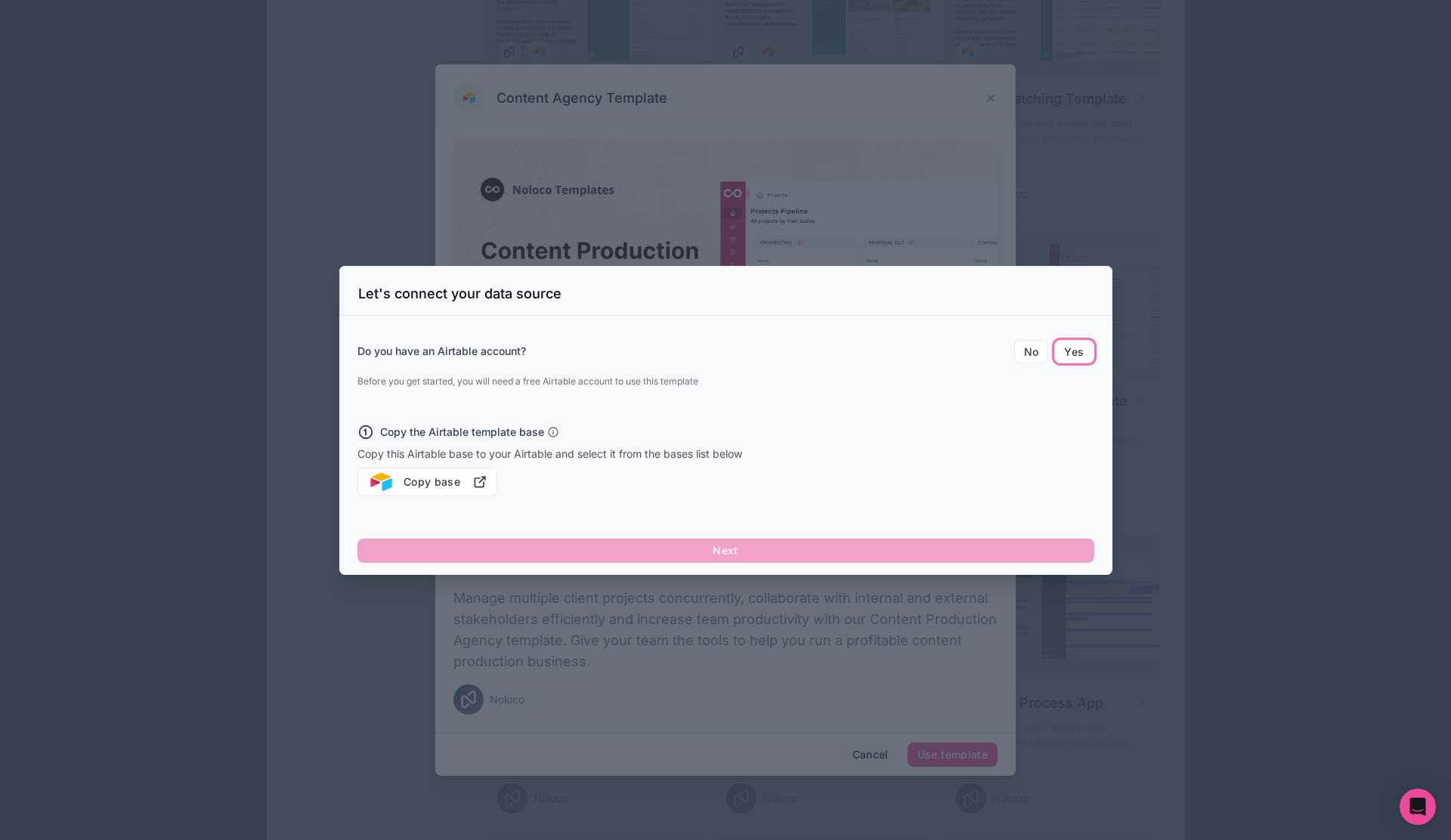
click at [1235, 391] on div at bounding box center [726, 420] width 1451 height 840
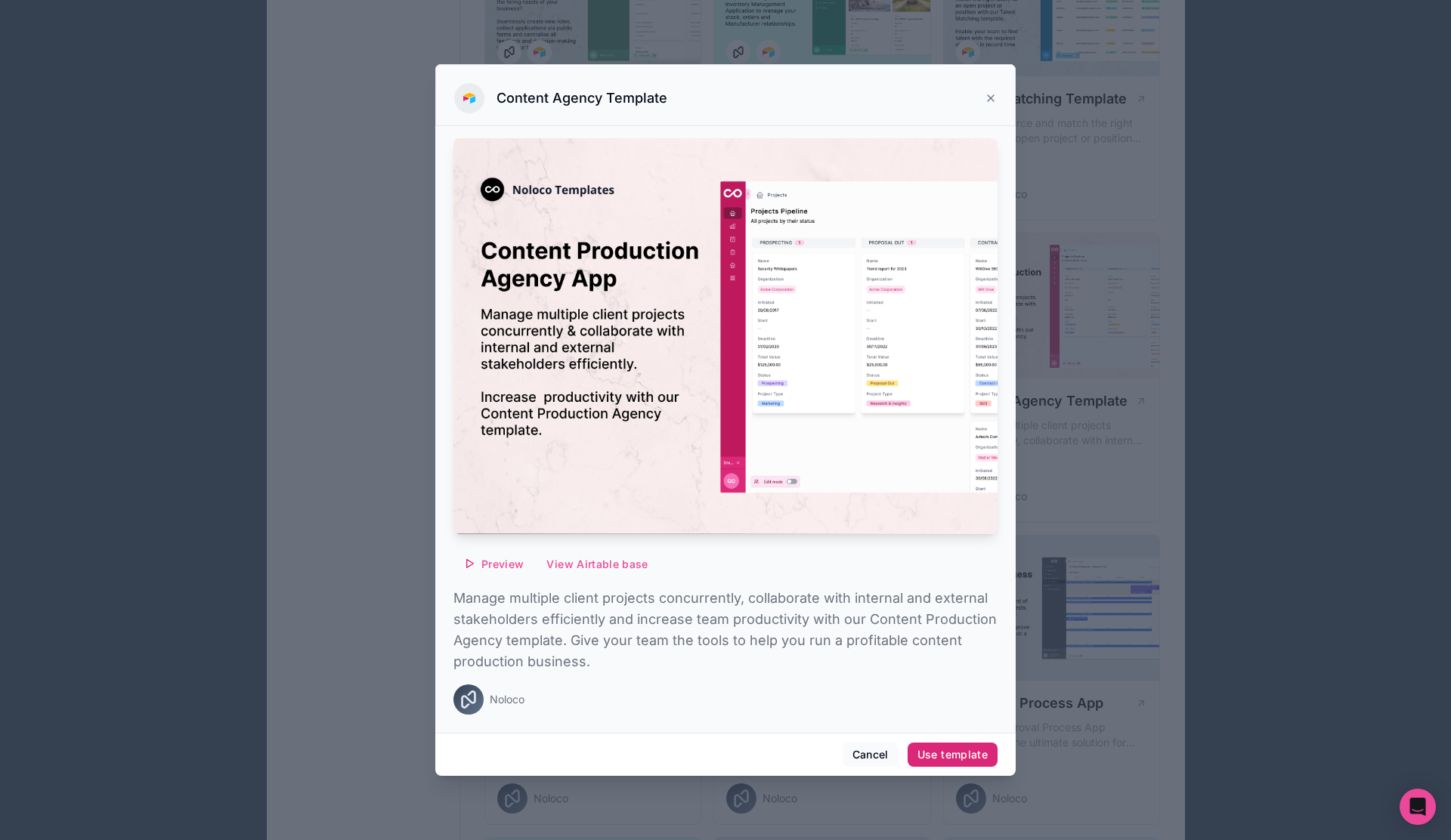
click at [945, 761] on button "Use template" at bounding box center [952, 754] width 90 height 24
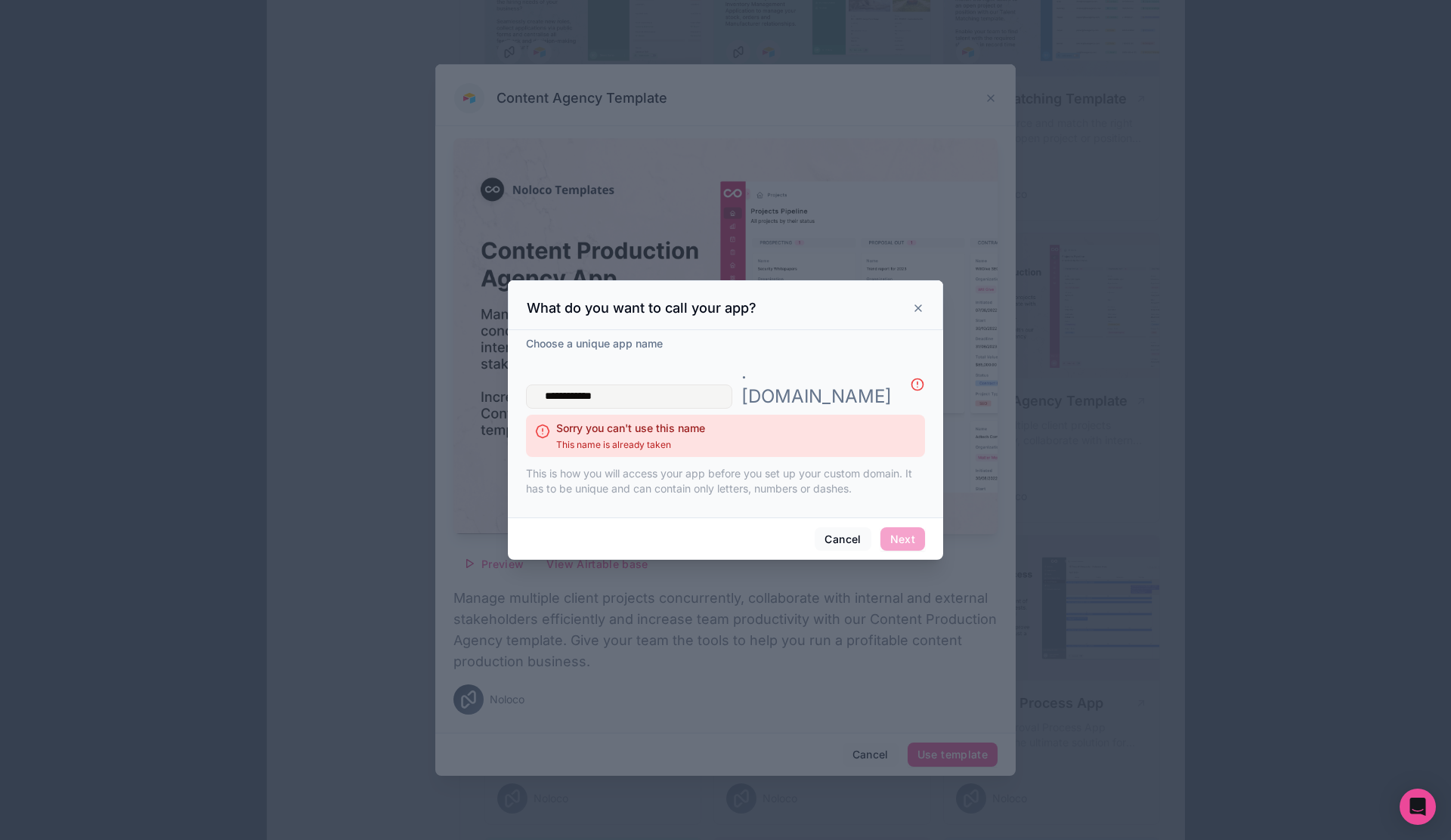
click at [580, 386] on input "**********" at bounding box center [628, 396] width 206 height 24
click at [595, 384] on input "*****" at bounding box center [628, 396] width 206 height 24
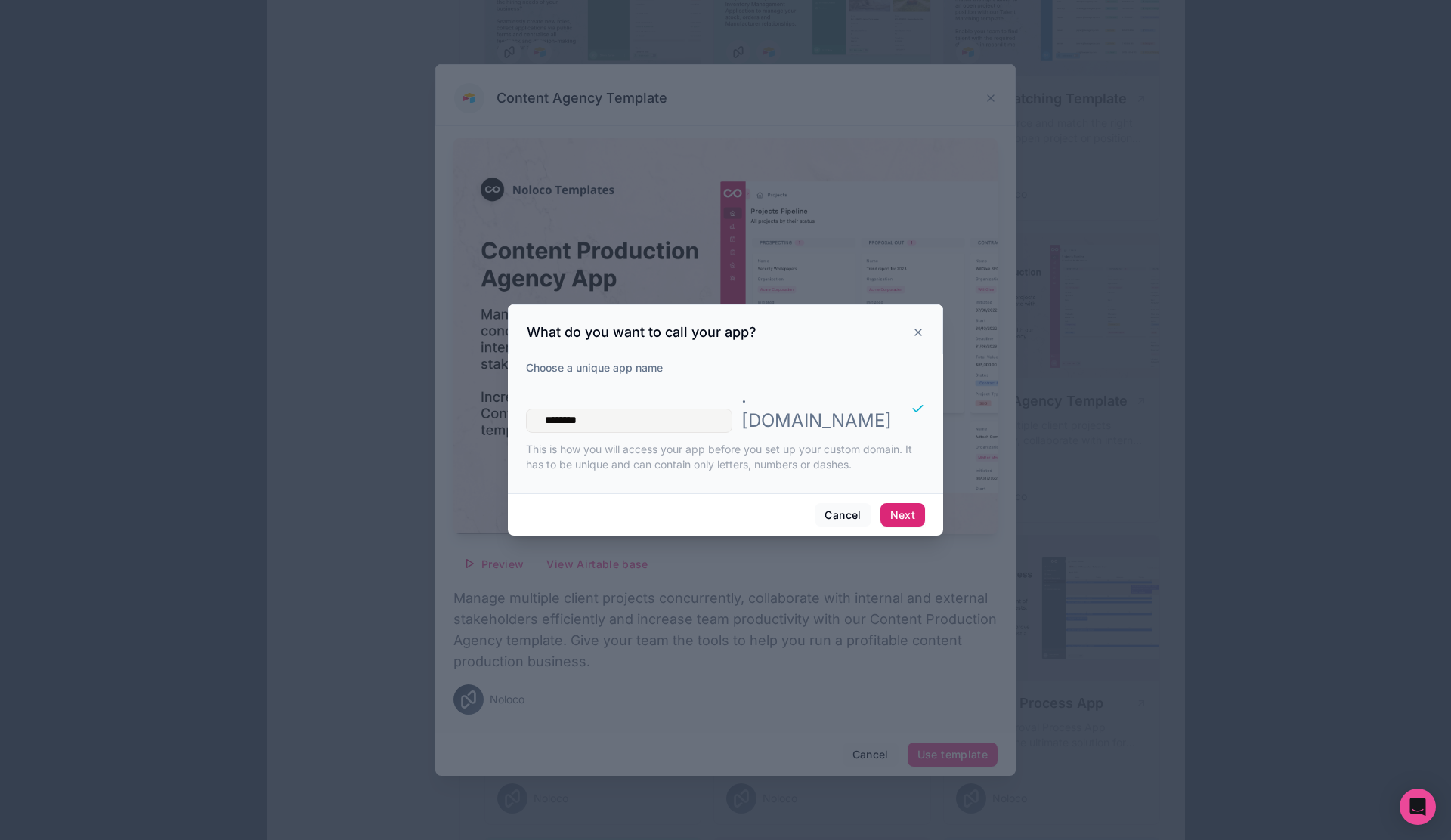
type input "********"
click at [895, 503] on button "Next" at bounding box center [902, 515] width 44 height 24
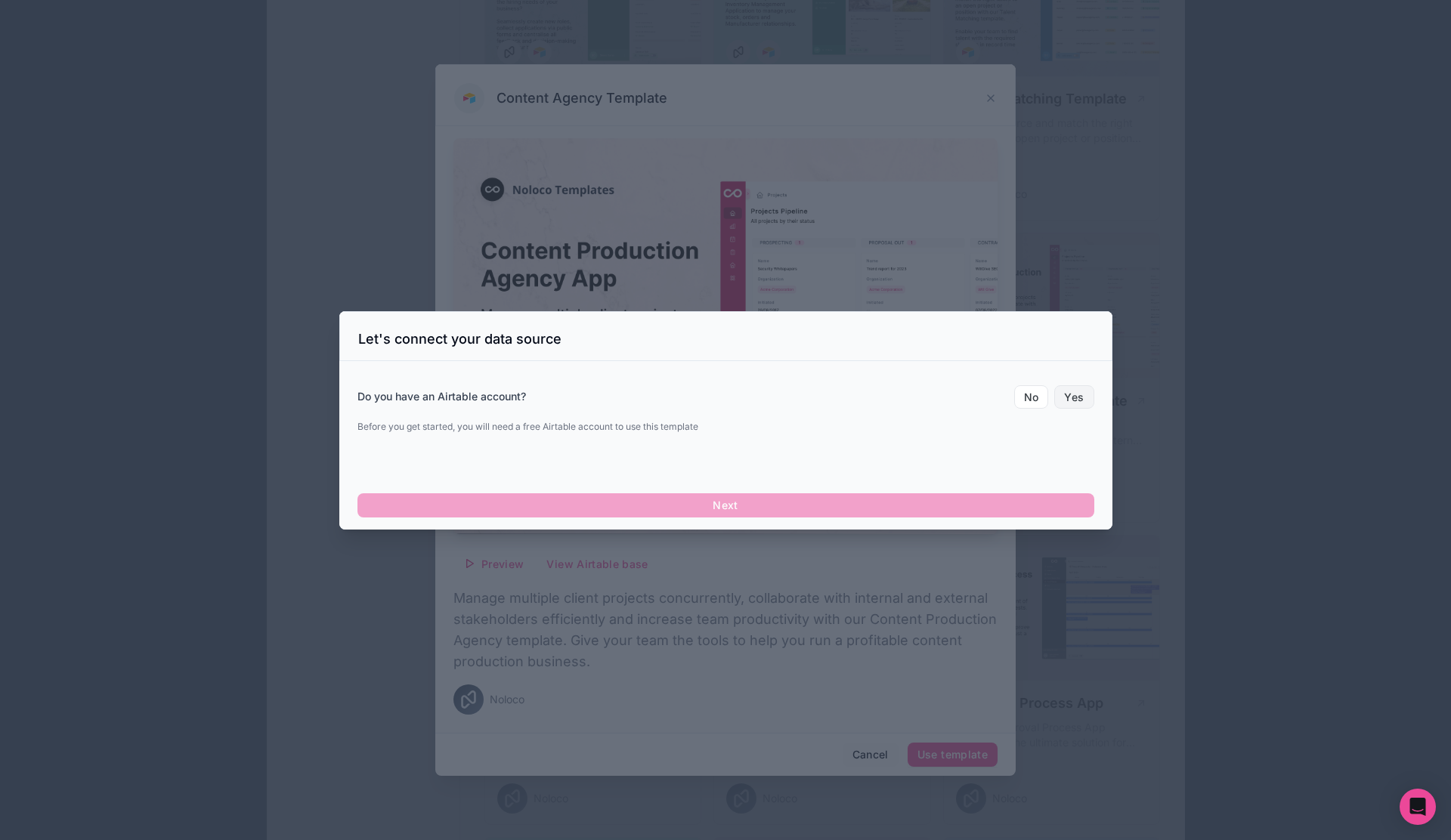
click at [1072, 398] on button "Yes" at bounding box center [1074, 397] width 40 height 24
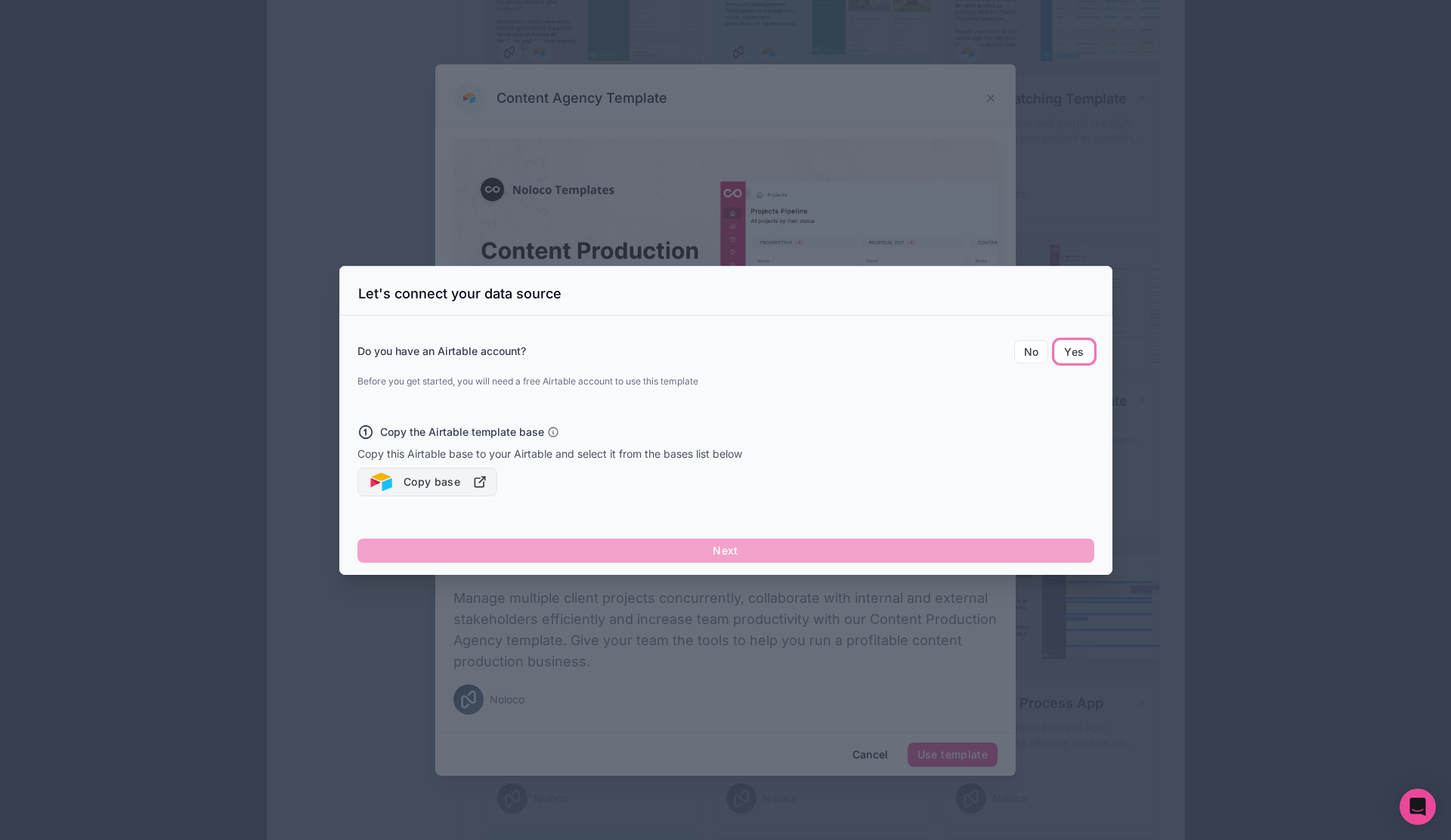
click at [464, 478] on button "Copy base" at bounding box center [427, 481] width 140 height 28
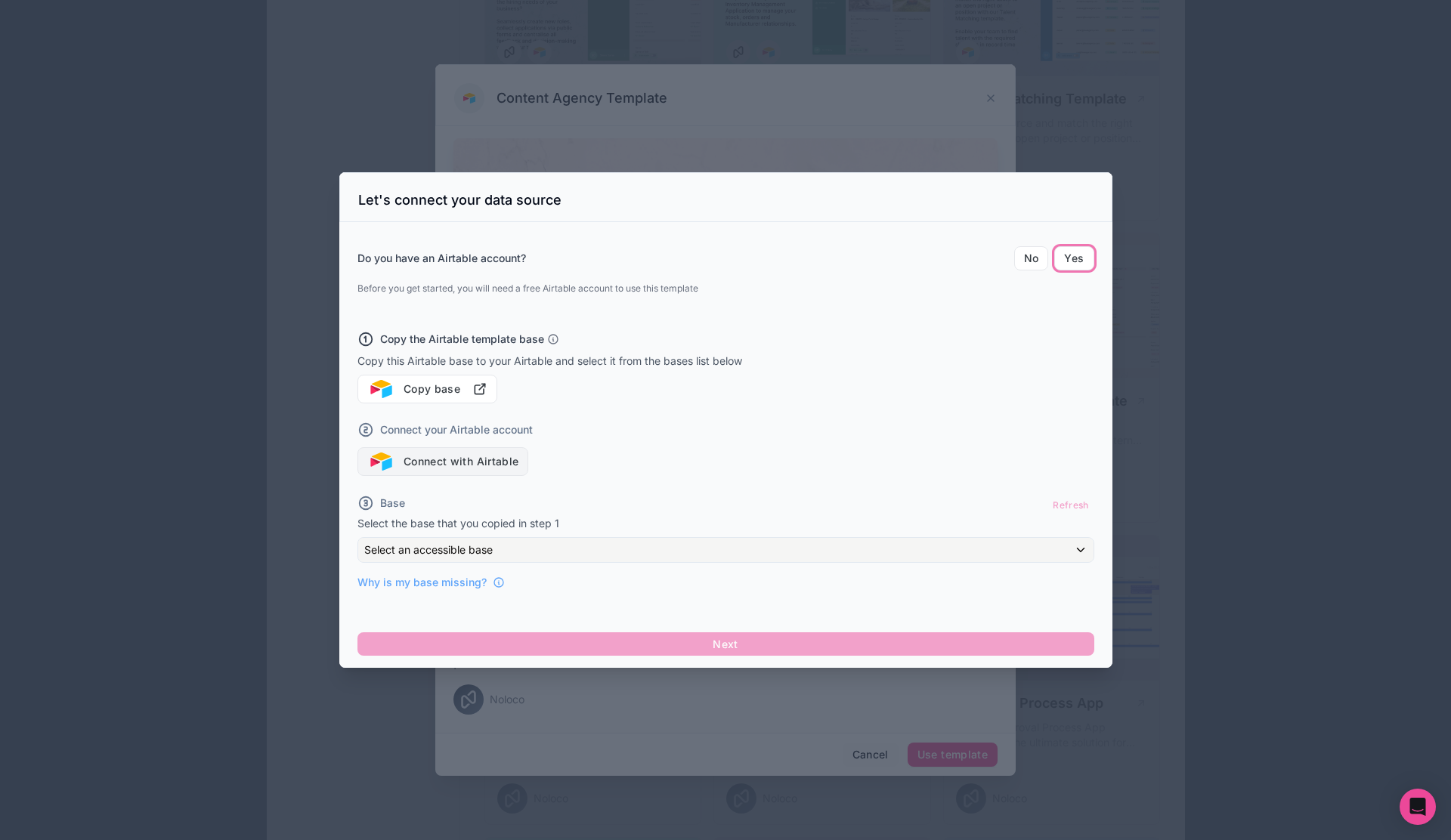
click at [502, 468] on button "Connect with Airtable" at bounding box center [443, 461] width 171 height 28
